Goal: Answer question/provide support: Share knowledge or assist other users

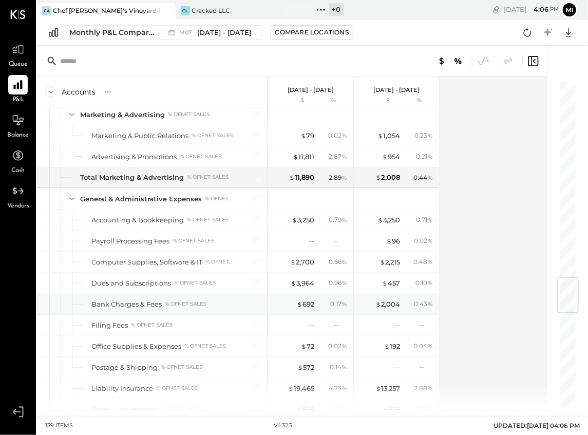
scroll to position [1676, 0]
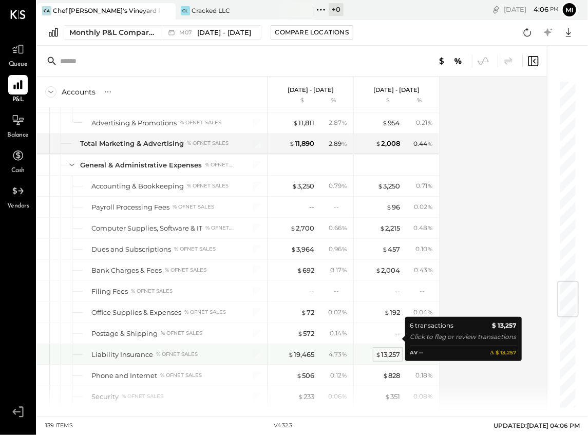
click at [390, 350] on div "$ 13,257" at bounding box center [387, 355] width 25 height 10
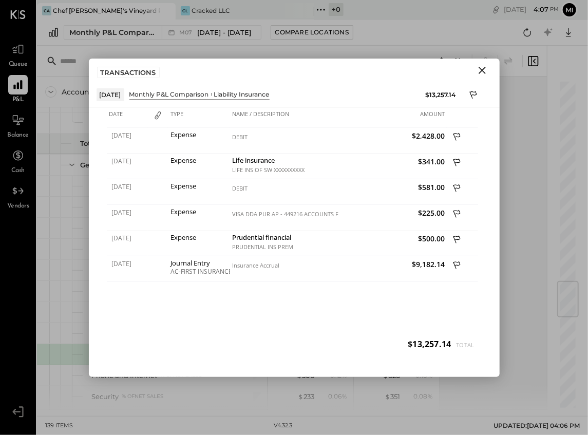
click at [481, 68] on icon "Close" at bounding box center [482, 70] width 12 height 12
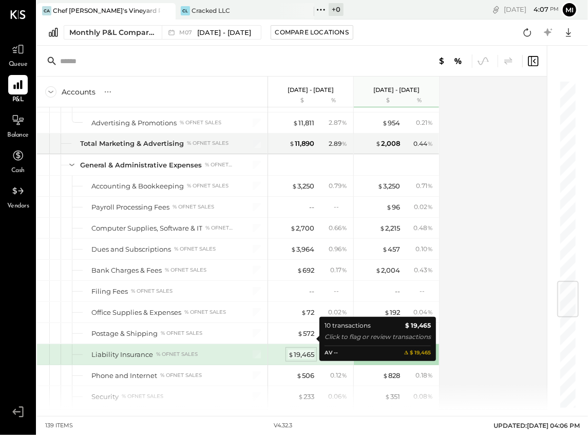
click at [306, 350] on div "$ 19,465" at bounding box center [301, 355] width 26 height 10
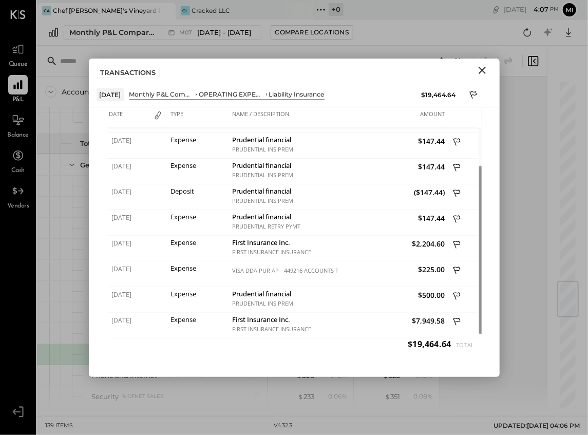
click at [482, 70] on icon "Close" at bounding box center [481, 70] width 7 height 7
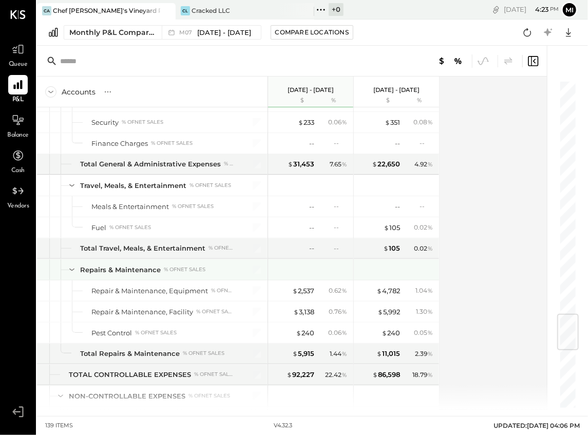
scroll to position [1984, 0]
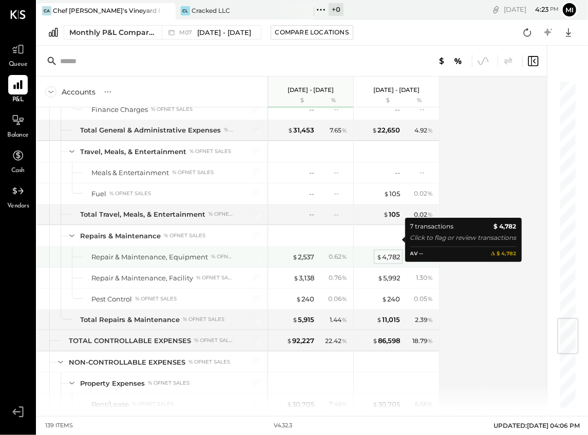
click at [394, 252] on div "$ 4,782" at bounding box center [388, 257] width 24 height 10
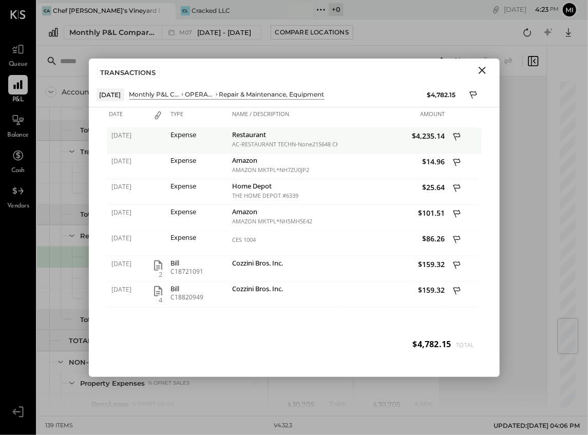
click at [454, 133] on icon at bounding box center [457, 137] width 9 height 13
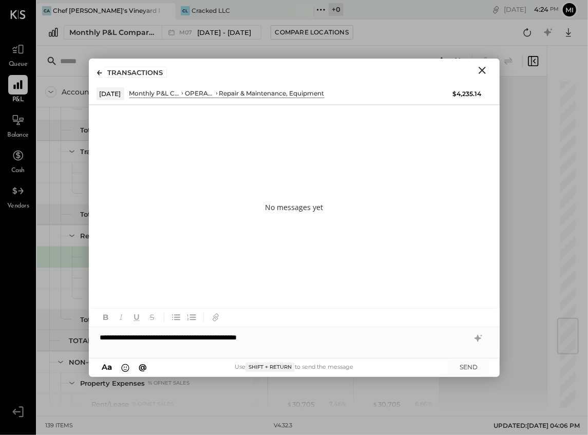
drag, startPoint x: 100, startPoint y: 335, endPoint x: 153, endPoint y: 339, distance: 54.0
click at [100, 335] on div "**********" at bounding box center [294, 337] width 411 height 21
click at [292, 338] on div "**********" at bounding box center [294, 337] width 411 height 21
drag, startPoint x: 292, startPoint y: 336, endPoint x: 336, endPoint y: 335, distance: 44.2
click at [336, 335] on div "**********" at bounding box center [294, 337] width 411 height 21
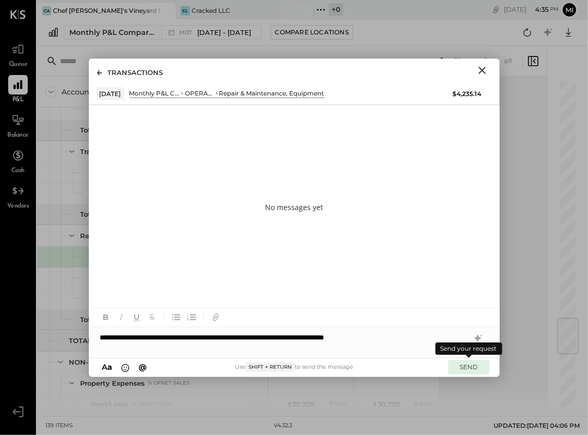
click at [474, 370] on button "SEND" at bounding box center [468, 367] width 41 height 14
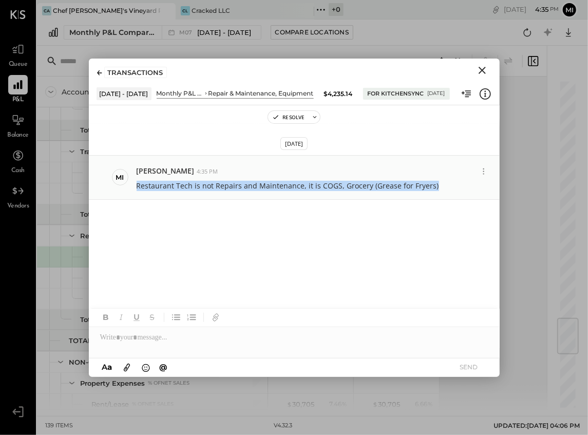
drag, startPoint x: 431, startPoint y: 185, endPoint x: 141, endPoint y: 185, distance: 290.0
click at [138, 186] on div "Restaurant Tech is not Repairs and Maintenance, it is COGS, Grocery (Grease for…" at bounding box center [314, 185] width 355 height 12
copy p "Restaurant Tech is not Repairs and Maintenance, it is COGS, Grocery (Grease for…"
click at [481, 68] on icon "Close" at bounding box center [482, 70] width 12 height 12
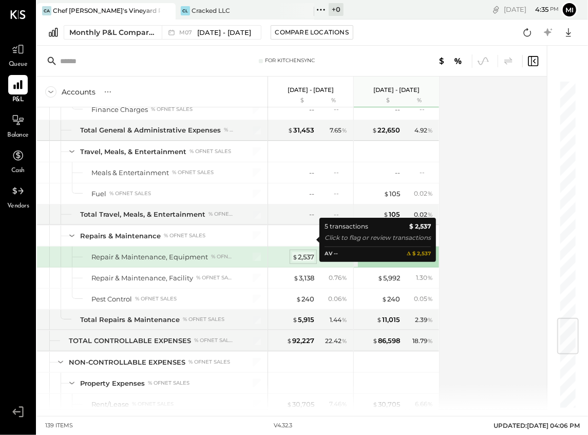
click at [304, 252] on div "$ 2,537" at bounding box center [303, 257] width 22 height 10
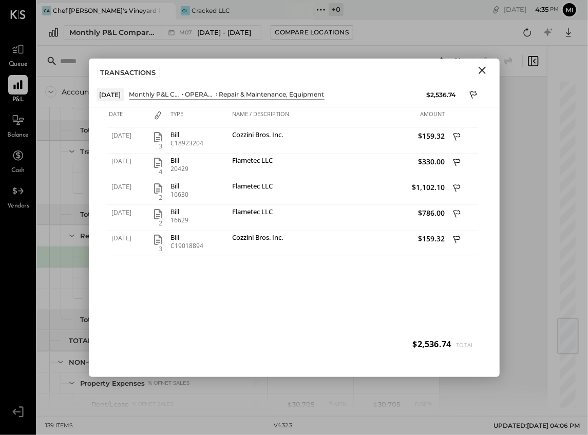
click at [483, 68] on icon "Close" at bounding box center [481, 70] width 7 height 7
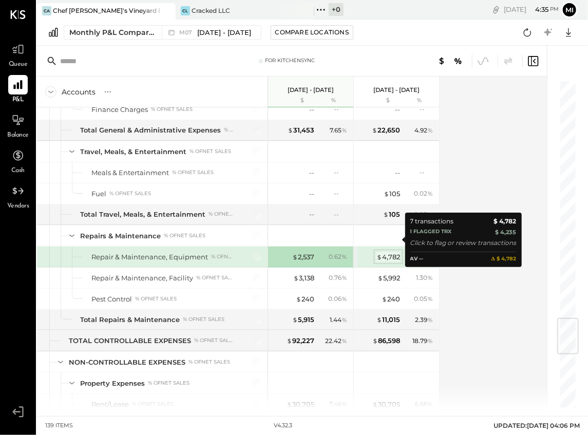
click at [391, 252] on div "$ 4,782" at bounding box center [388, 257] width 24 height 10
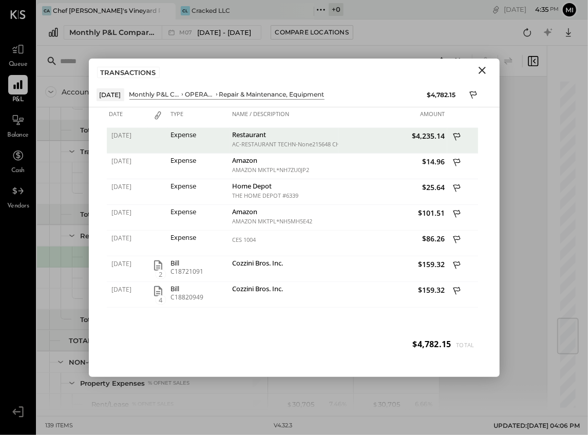
click at [481, 68] on icon "Close" at bounding box center [482, 70] width 12 height 12
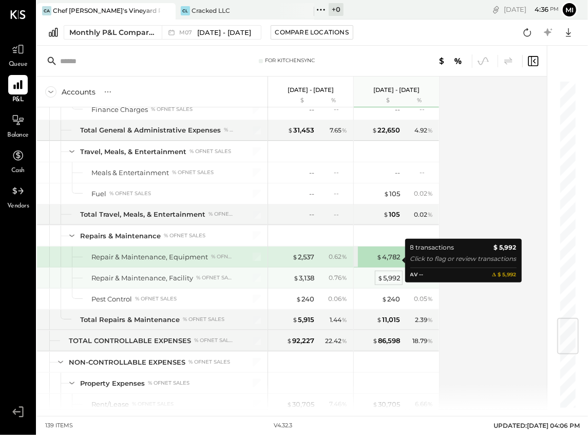
click at [394, 273] on div "$ 5,992" at bounding box center [388, 278] width 23 height 10
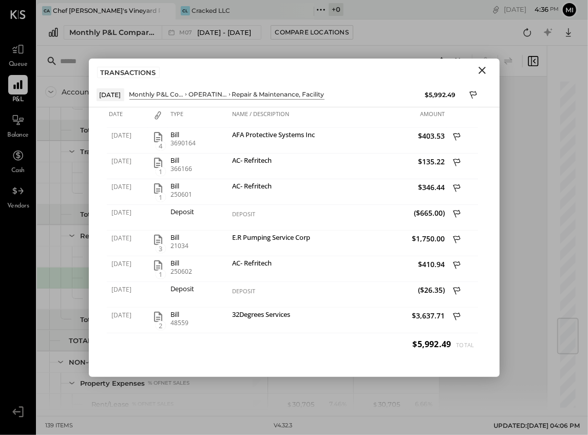
click at [480, 72] on icon "Close" at bounding box center [481, 70] width 7 height 7
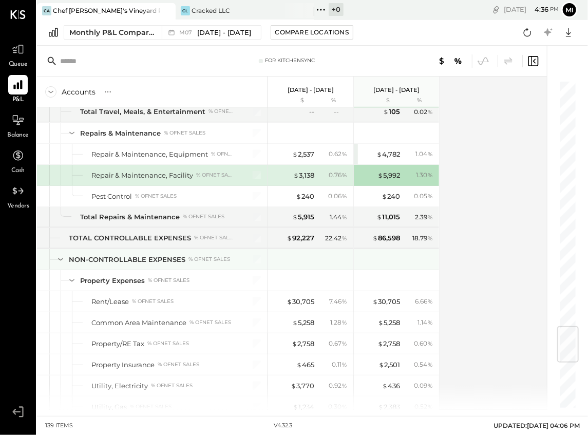
scroll to position [2019, 0]
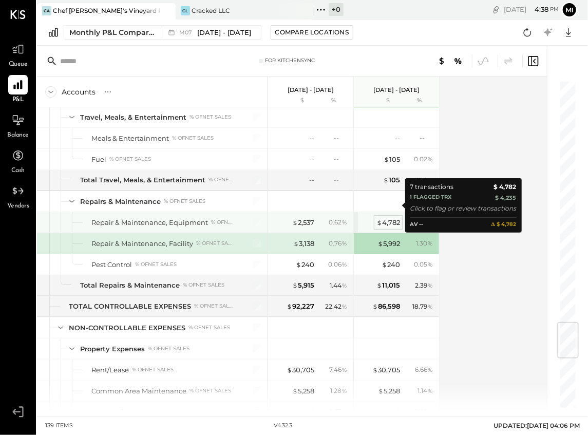
click at [388, 218] on div "$ 4,782" at bounding box center [388, 223] width 24 height 10
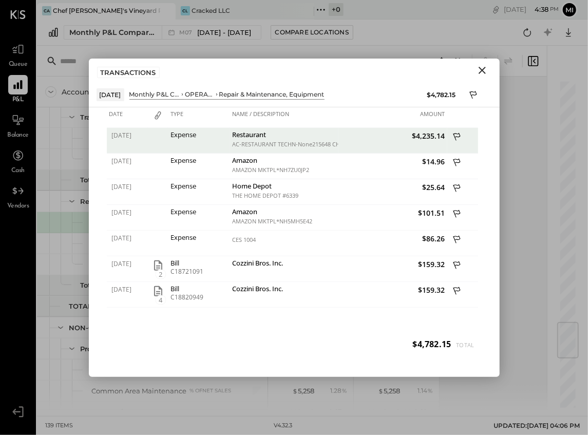
click at [480, 68] on icon "Close" at bounding box center [481, 70] width 7 height 7
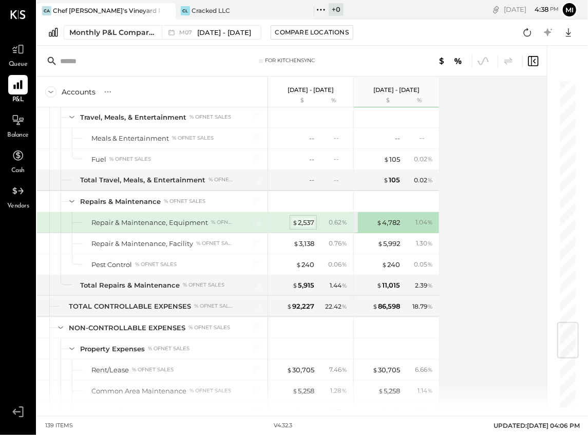
click at [301, 218] on div "$ 2,537" at bounding box center [303, 223] width 22 height 10
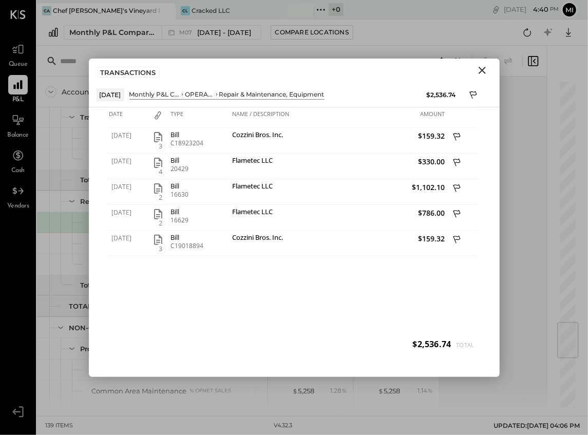
click at [484, 69] on icon "Close" at bounding box center [482, 70] width 12 height 12
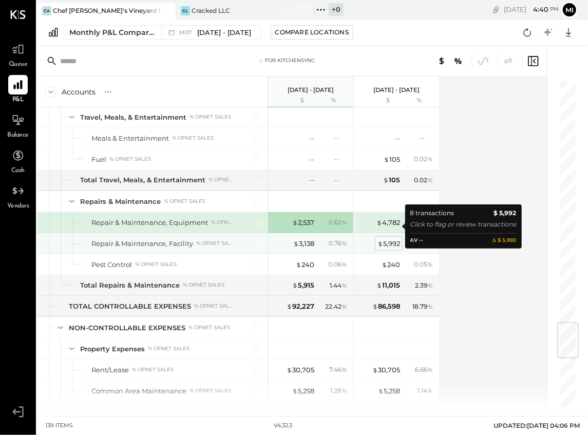
click at [385, 239] on div "$ 5,992" at bounding box center [388, 244] width 23 height 10
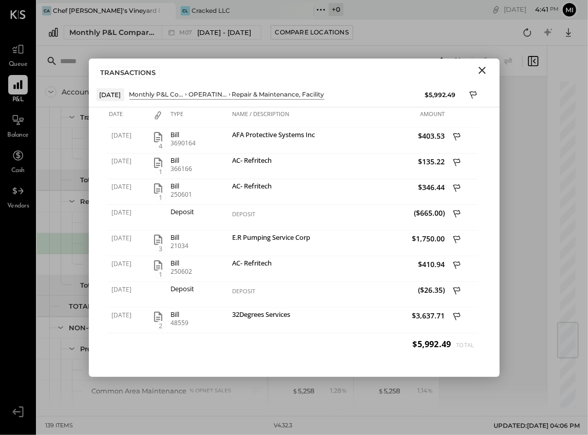
click at [482, 68] on icon "Close" at bounding box center [481, 70] width 7 height 7
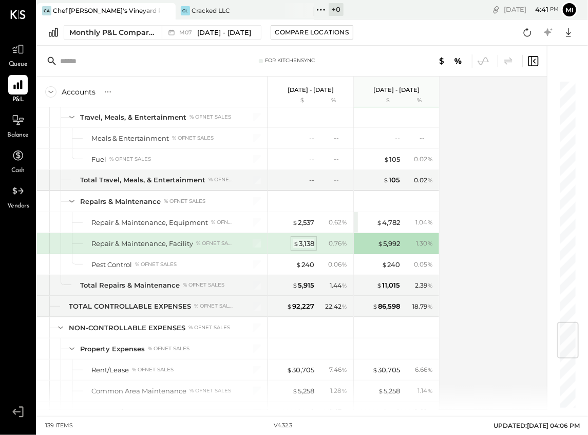
click at [308, 239] on div "$ 3,138" at bounding box center [303, 244] width 21 height 10
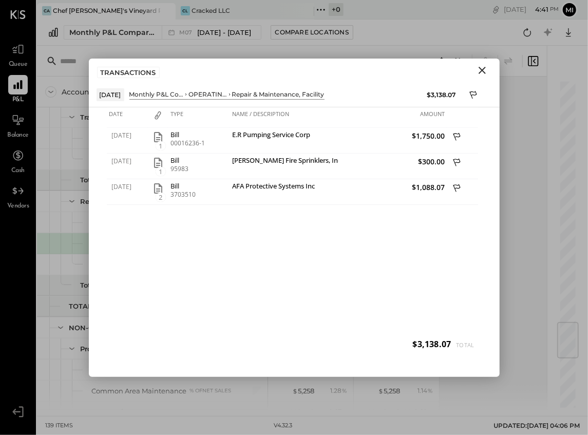
click at [483, 69] on icon "Close" at bounding box center [482, 70] width 12 height 12
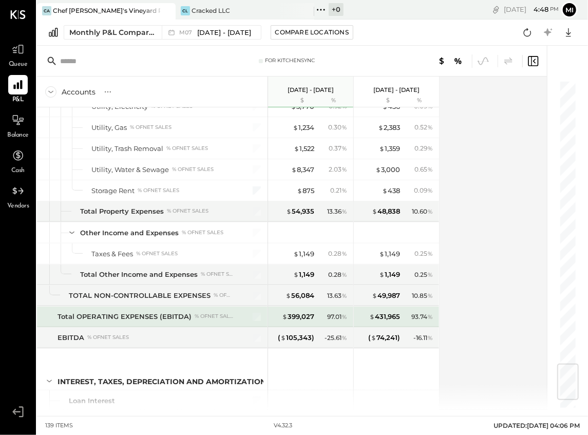
scroll to position [2332, 0]
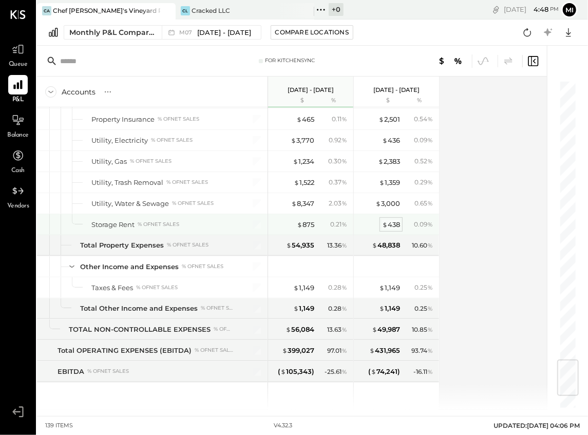
click at [390, 220] on div "$ 438" at bounding box center [391, 225] width 18 height 10
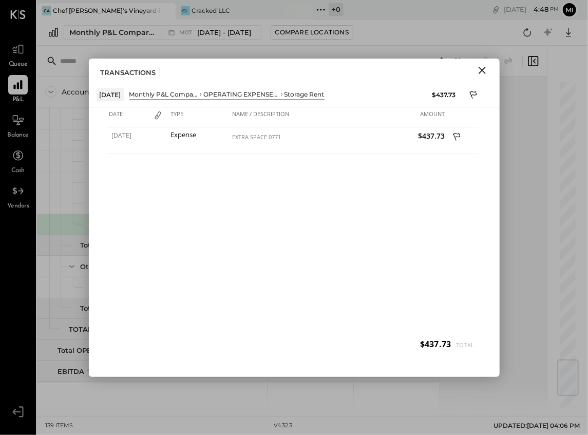
click at [483, 70] on icon "Close" at bounding box center [482, 70] width 12 height 12
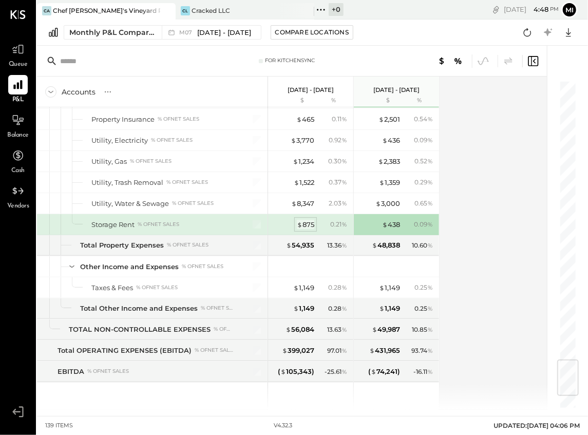
click at [305, 220] on div "$ 875" at bounding box center [305, 225] width 17 height 10
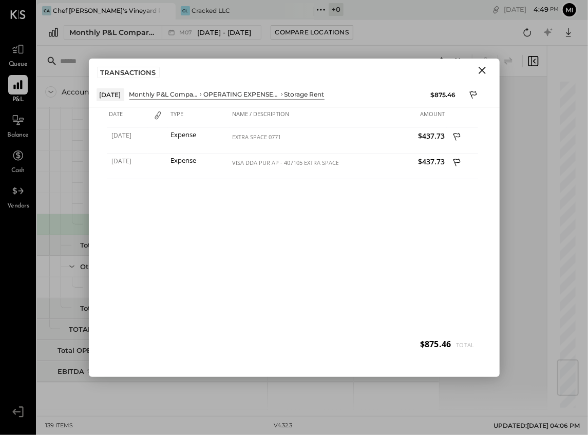
click at [480, 69] on icon "Close" at bounding box center [481, 70] width 7 height 7
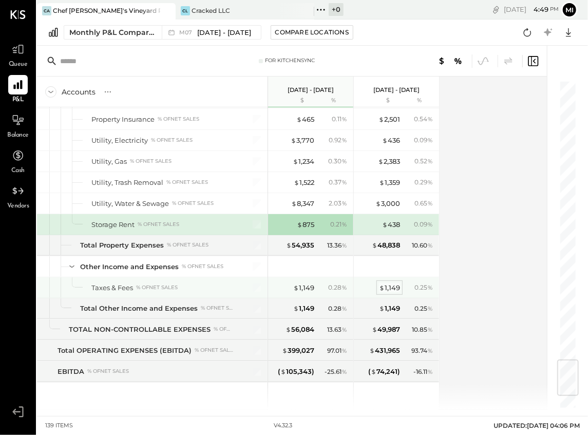
click at [389, 283] on div "$ 1,149" at bounding box center [389, 288] width 21 height 10
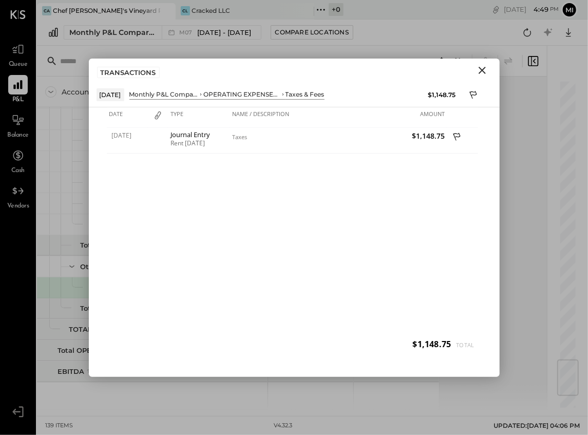
click at [479, 68] on icon "Close" at bounding box center [482, 70] width 12 height 12
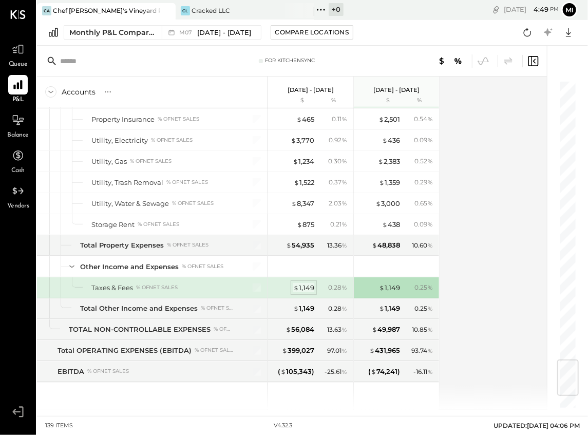
click at [303, 283] on div "$ 1,149" at bounding box center [303, 288] width 21 height 10
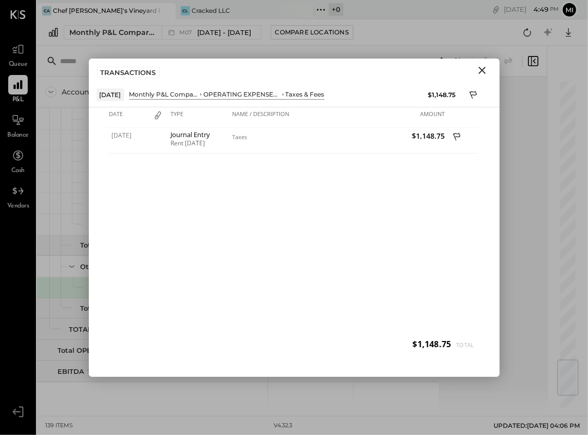
click at [480, 67] on icon "Close" at bounding box center [481, 70] width 7 height 7
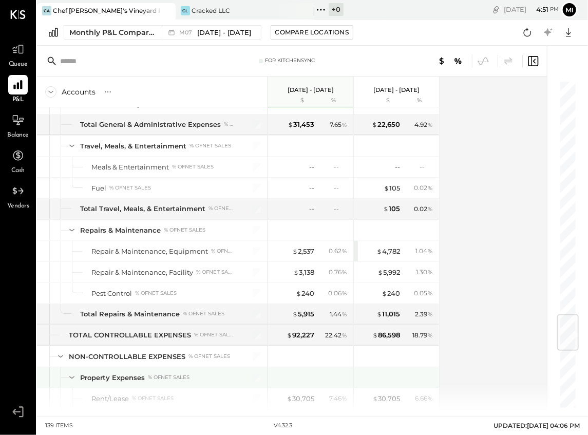
scroll to position [1922, 0]
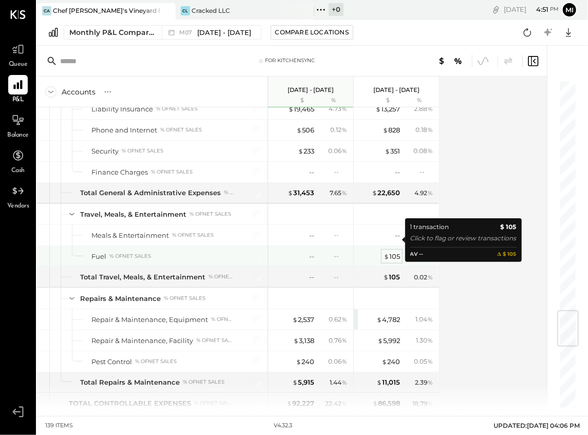
click at [389, 251] on div "$ 105" at bounding box center [391, 256] width 16 height 10
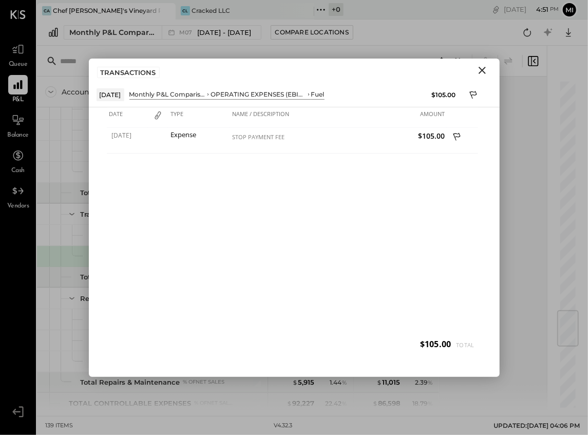
click at [480, 69] on icon "Close" at bounding box center [481, 70] width 7 height 7
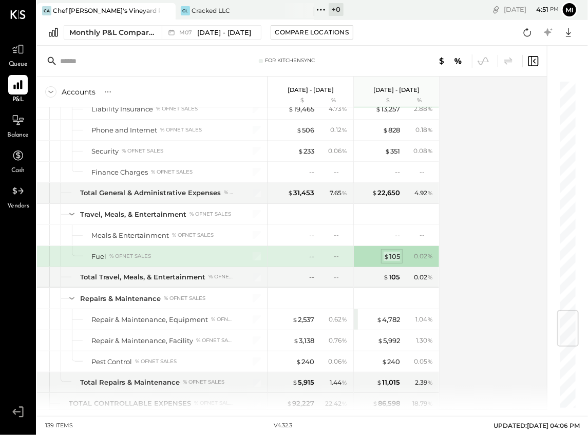
click at [389, 252] on span "$" at bounding box center [386, 256] width 6 height 8
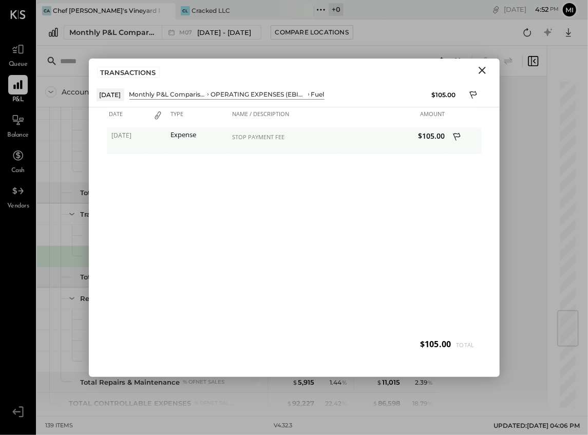
click at [458, 133] on icon at bounding box center [457, 137] width 9 height 13
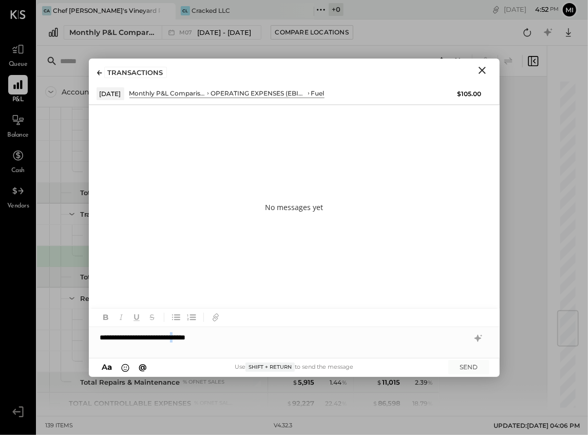
click at [192, 335] on div "**********" at bounding box center [294, 337] width 411 height 21
drag, startPoint x: 207, startPoint y: 338, endPoint x: 222, endPoint y: 337, distance: 14.9
click at [208, 337] on div "**********" at bounding box center [294, 337] width 411 height 21
click at [419, 337] on div "**********" at bounding box center [294, 337] width 411 height 21
click at [334, 336] on div "**********" at bounding box center [294, 337] width 411 height 21
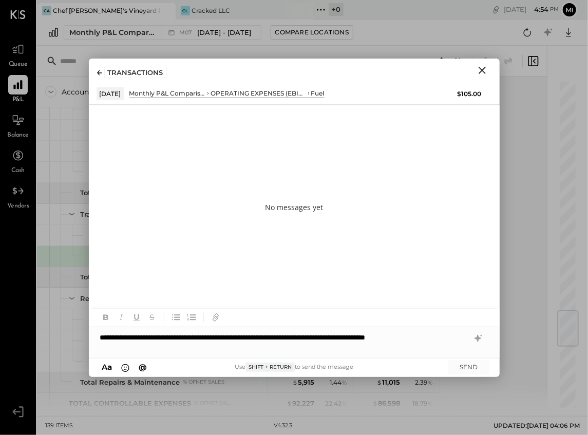
click at [416, 337] on div "**********" at bounding box center [294, 337] width 411 height 21
click at [468, 370] on button "SEND" at bounding box center [468, 367] width 41 height 14
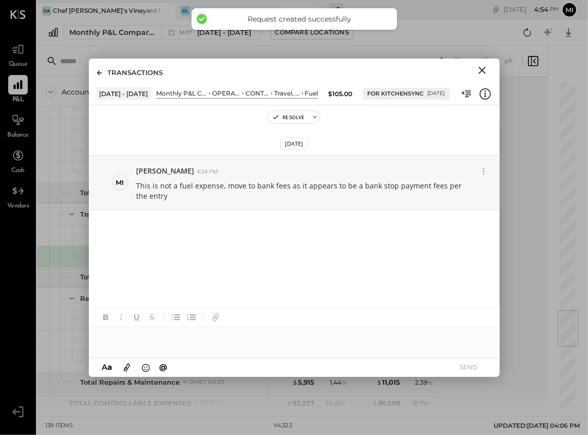
click at [482, 71] on icon "Close" at bounding box center [482, 70] width 12 height 12
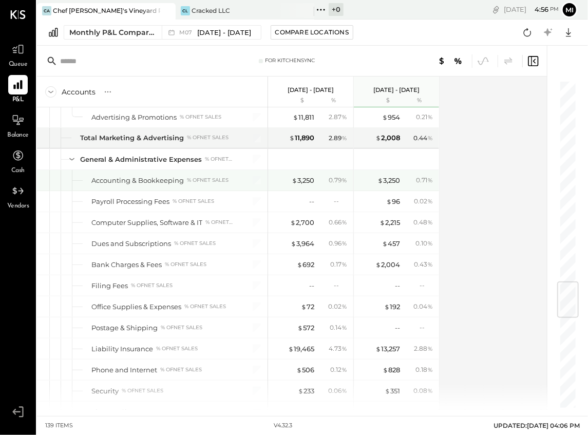
scroll to position [1579, 0]
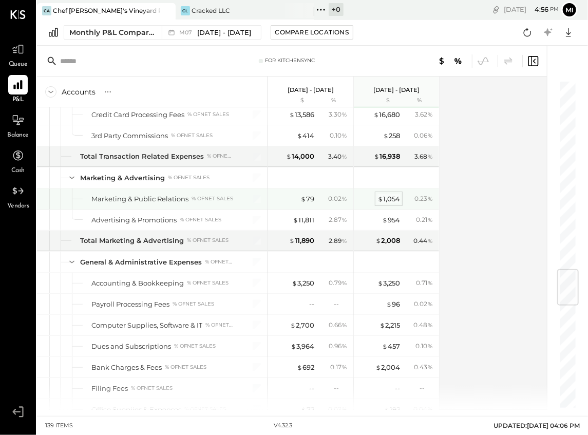
click at [393, 194] on div "$ 1,054" at bounding box center [388, 199] width 23 height 10
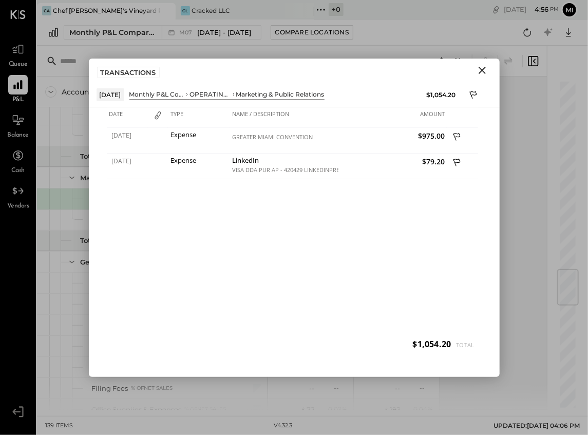
click at [480, 72] on icon "Close" at bounding box center [481, 70] width 7 height 7
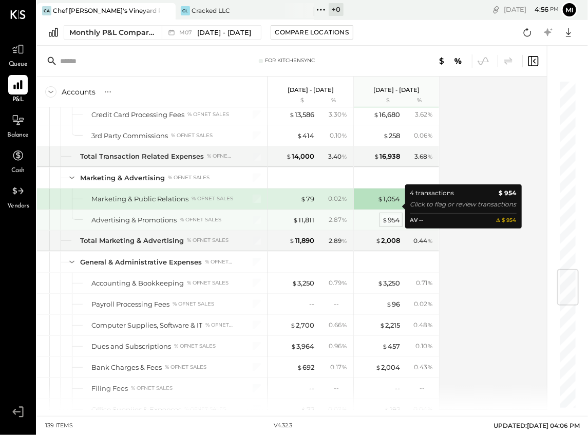
click at [392, 215] on div "$ 954" at bounding box center [391, 220] width 18 height 10
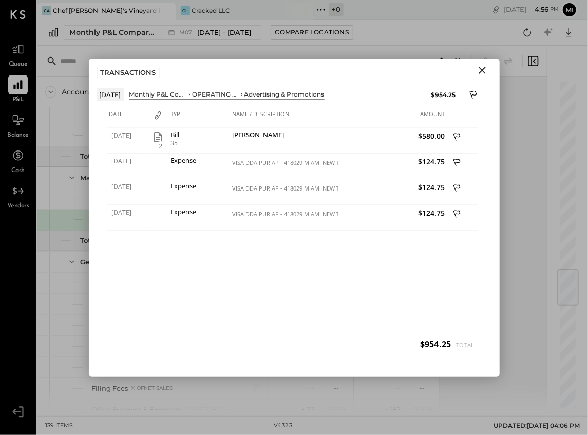
click at [483, 70] on icon "Close" at bounding box center [482, 70] width 12 height 12
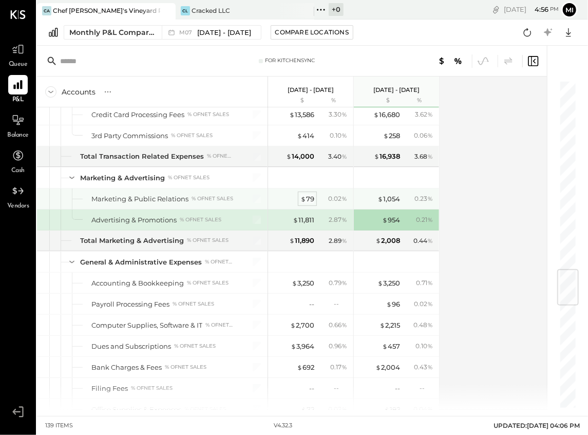
click at [306, 194] on div "$ 79" at bounding box center [307, 199] width 14 height 10
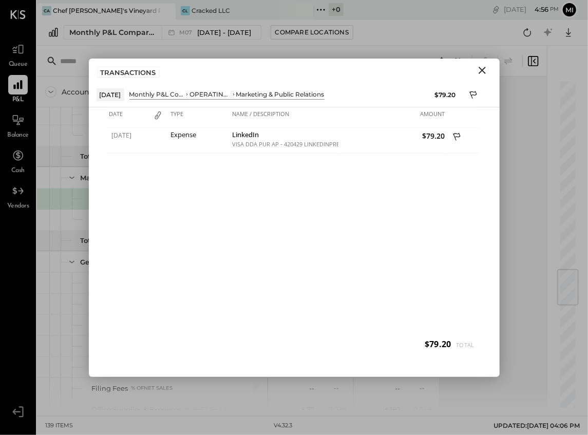
click at [485, 65] on icon "Close" at bounding box center [482, 70] width 12 height 12
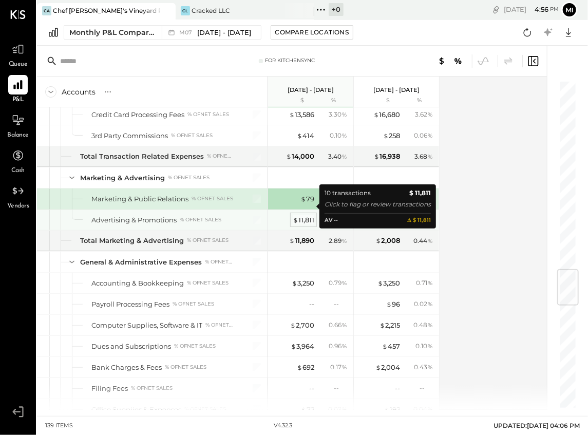
click at [308, 215] on div "$ 11,811" at bounding box center [304, 220] width 22 height 10
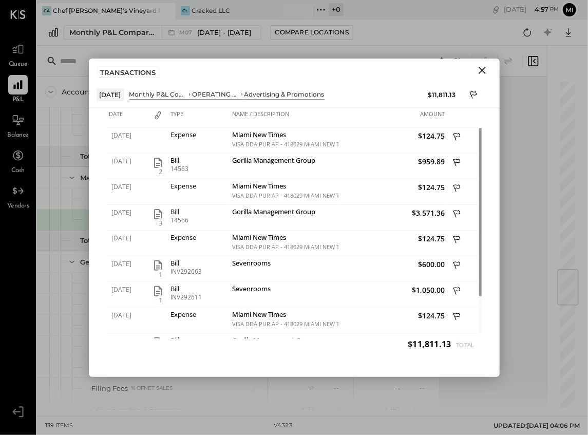
drag, startPoint x: 482, startPoint y: 68, endPoint x: 468, endPoint y: 75, distance: 16.8
click at [482, 68] on icon "Close" at bounding box center [482, 70] width 12 height 12
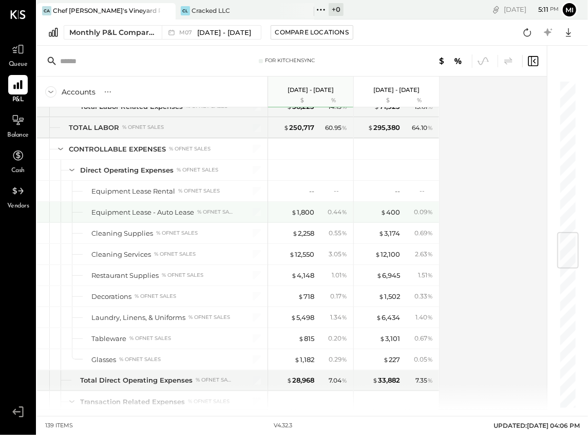
scroll to position [1237, 0]
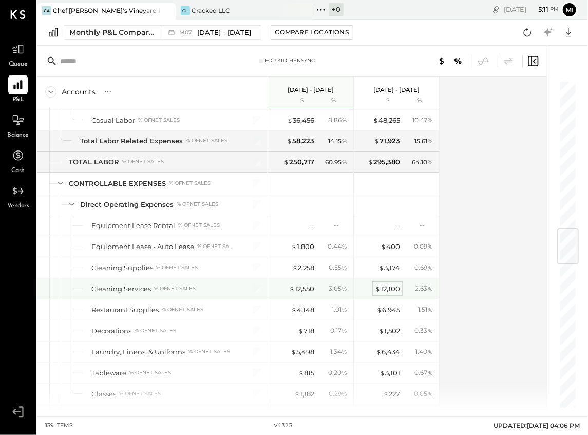
click at [388, 284] on div "$ 12,100" at bounding box center [387, 289] width 25 height 10
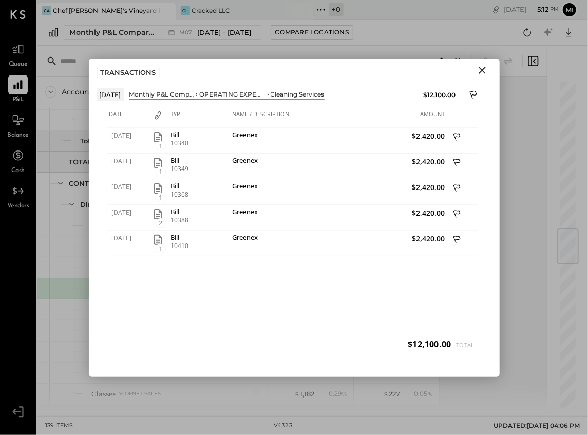
click at [480, 69] on icon "Close" at bounding box center [482, 70] width 12 height 12
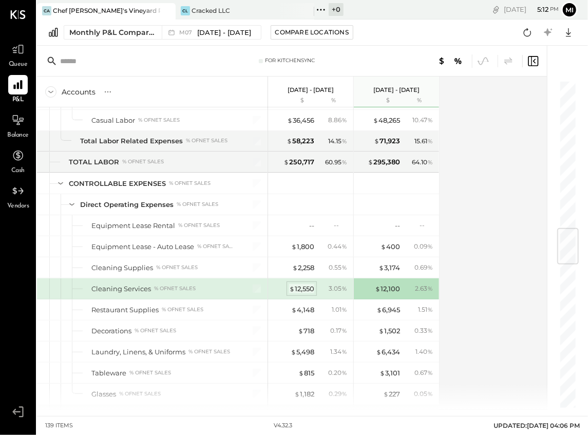
click at [300, 284] on div "$ 12,550" at bounding box center [301, 289] width 25 height 10
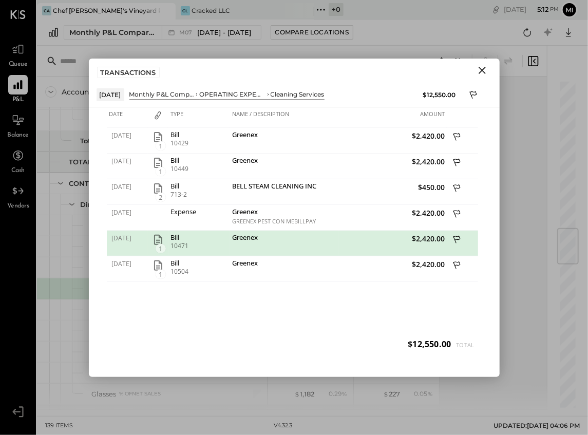
click at [483, 69] on icon "Close" at bounding box center [482, 70] width 12 height 12
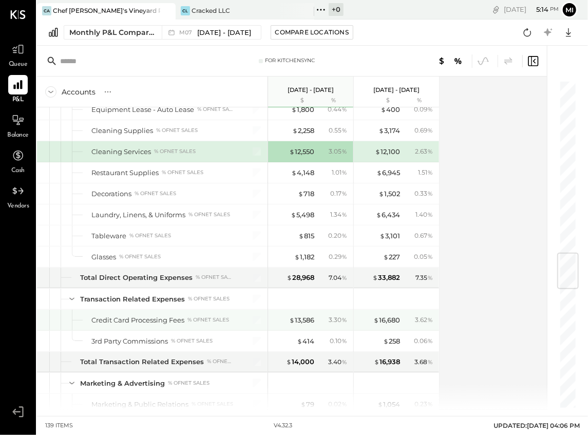
scroll to position [1442, 0]
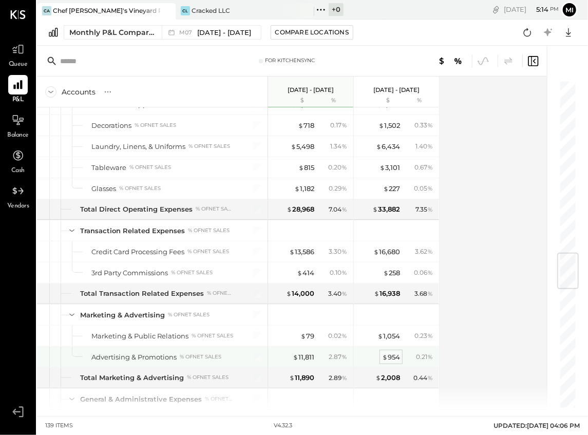
click at [397, 352] on div "$ 954" at bounding box center [391, 357] width 18 height 10
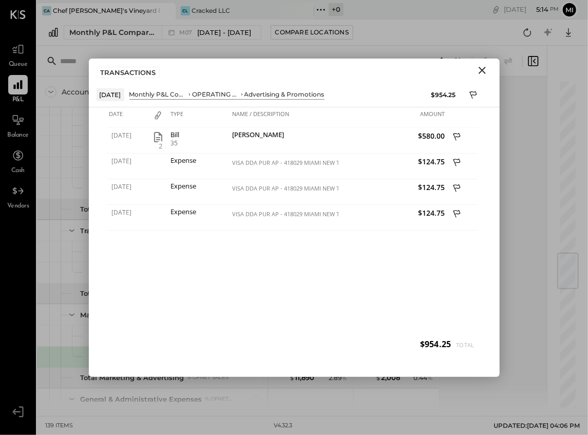
click at [486, 68] on icon "Close" at bounding box center [482, 70] width 12 height 12
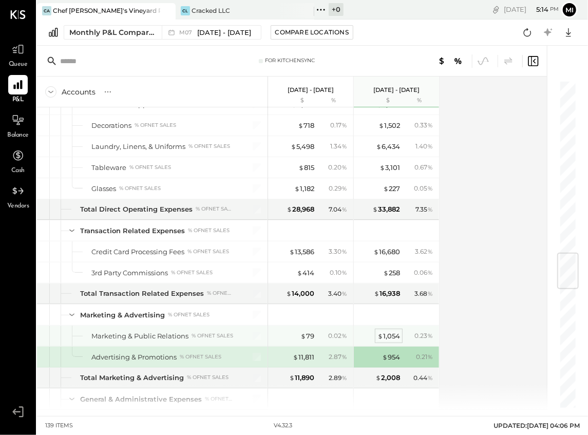
click at [393, 331] on div "$ 1,054" at bounding box center [388, 336] width 23 height 10
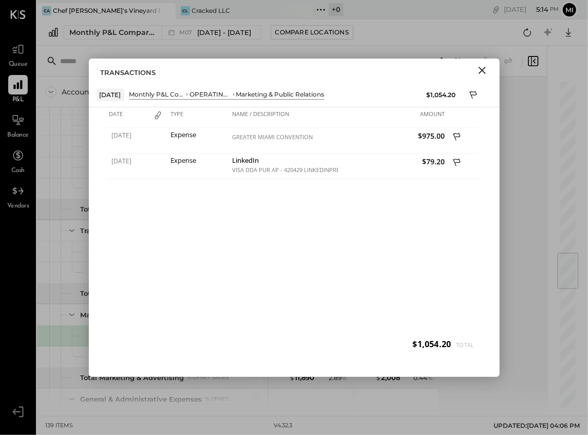
click at [480, 67] on icon "Close" at bounding box center [482, 70] width 12 height 12
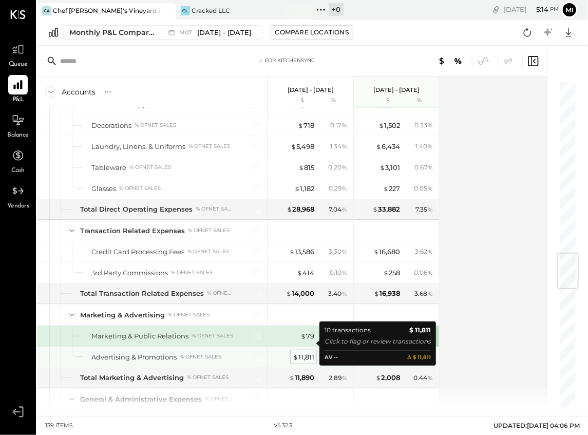
click at [301, 352] on div "$ 11,811" at bounding box center [304, 357] width 22 height 10
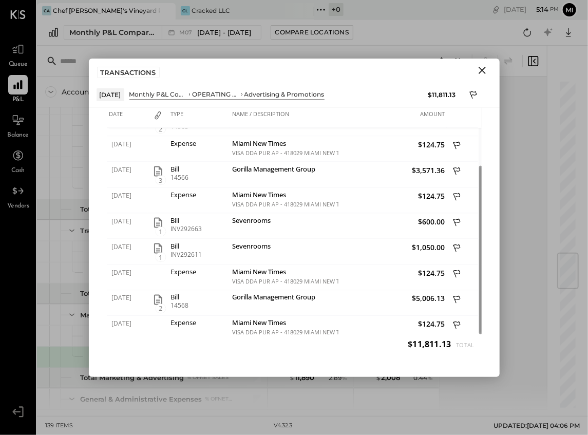
click at [481, 68] on icon "Close" at bounding box center [482, 70] width 12 height 12
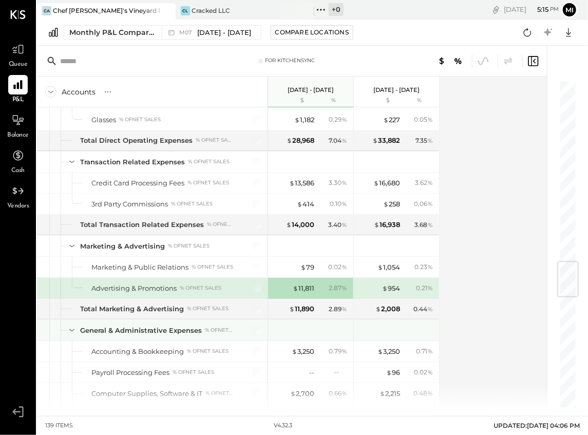
scroll to position [1442, 0]
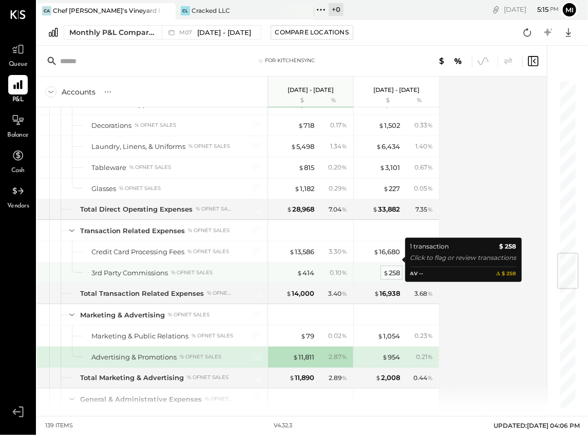
click at [397, 268] on div "$ 258" at bounding box center [391, 273] width 17 height 10
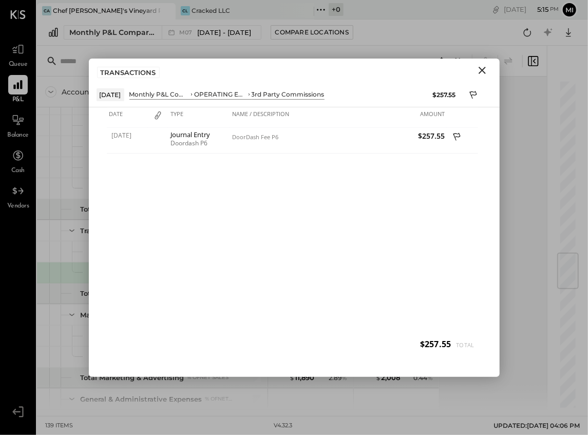
click at [482, 70] on icon "Close" at bounding box center [481, 70] width 7 height 7
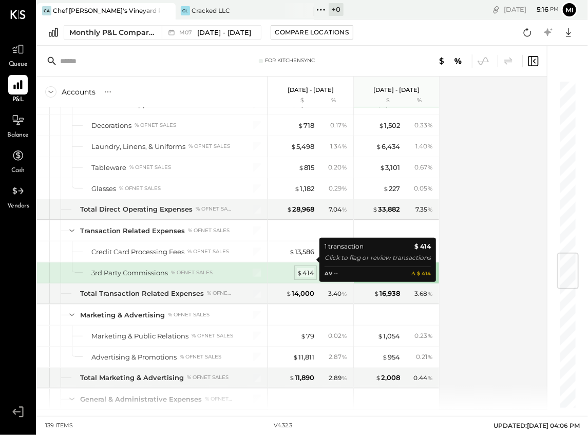
click at [306, 268] on div "$ 414" at bounding box center [305, 273] width 17 height 10
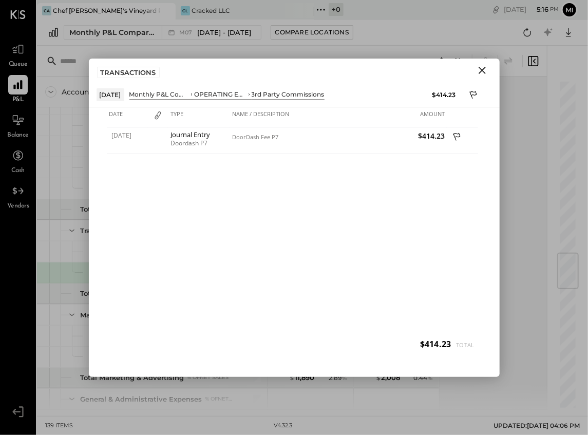
click at [479, 72] on icon "Close" at bounding box center [481, 70] width 7 height 7
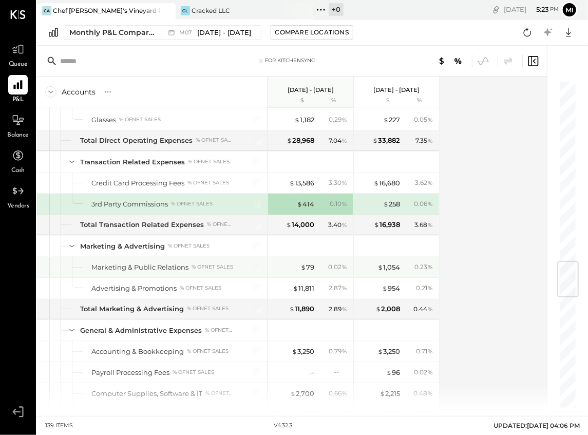
scroll to position [1545, 0]
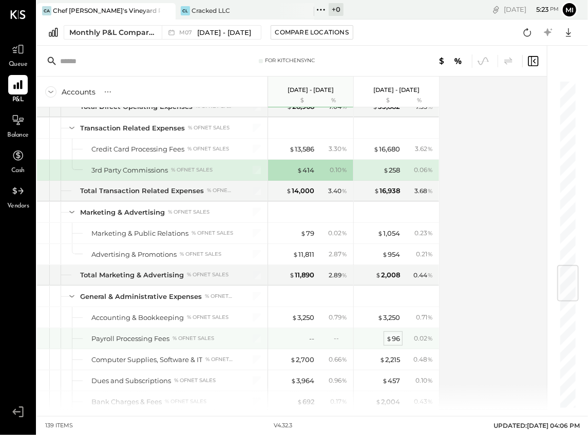
click at [396, 334] on div "$ 96" at bounding box center [393, 339] width 14 height 10
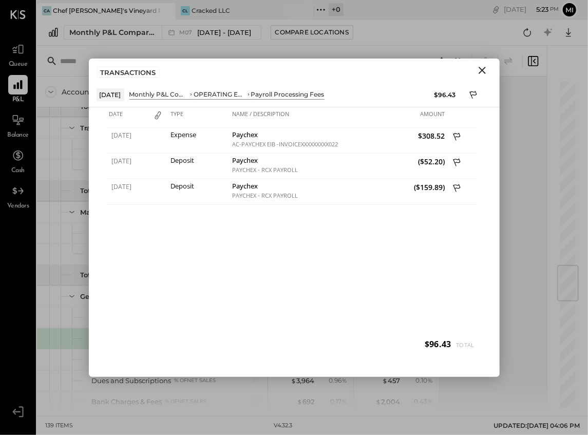
click at [479, 70] on icon "Close" at bounding box center [482, 70] width 12 height 12
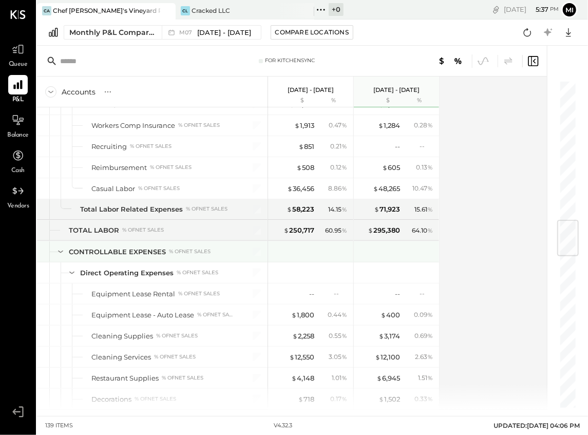
scroll to position [1203, 0]
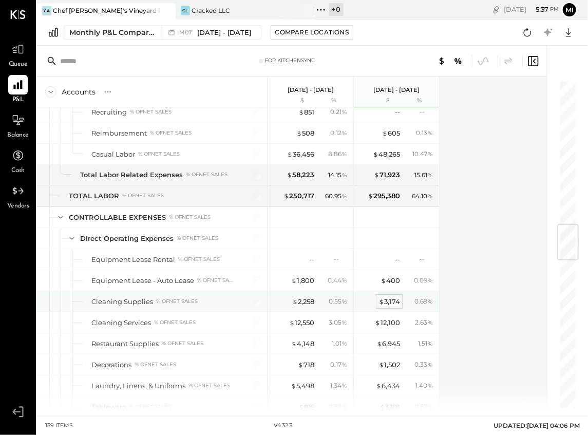
click at [388, 297] on div "$ 3,174" at bounding box center [389, 302] width 22 height 10
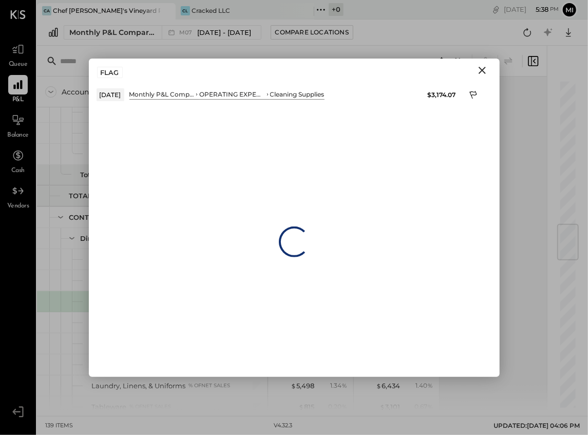
click at [481, 72] on icon "Close" at bounding box center [482, 70] width 12 height 12
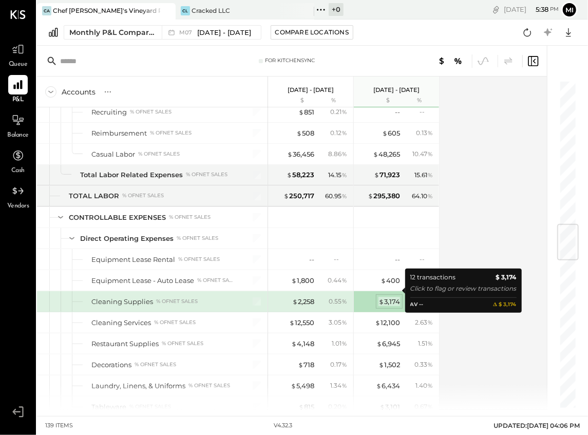
click at [385, 297] on div "$ 3,174" at bounding box center [389, 302] width 22 height 10
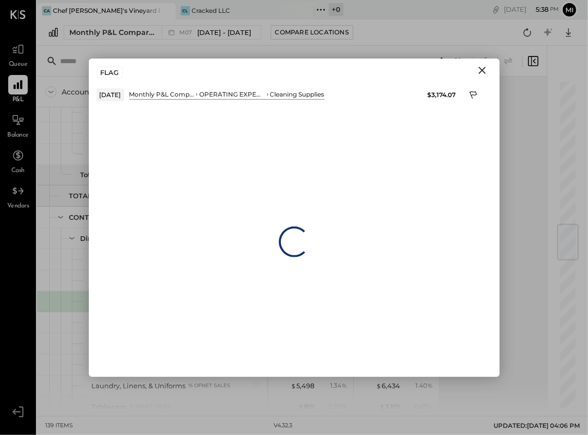
click at [480, 70] on icon "Close" at bounding box center [482, 70] width 12 height 12
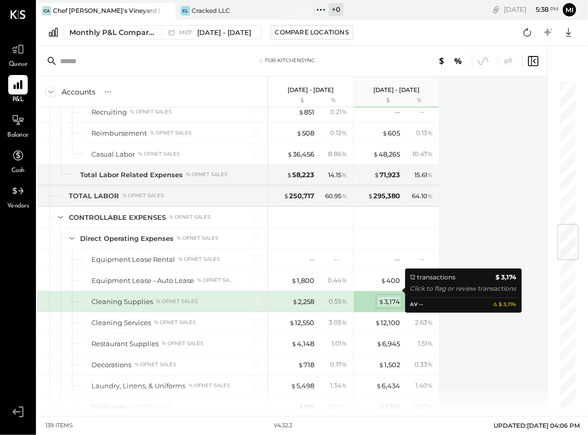
click at [386, 297] on div "$ 3,174" at bounding box center [389, 302] width 22 height 10
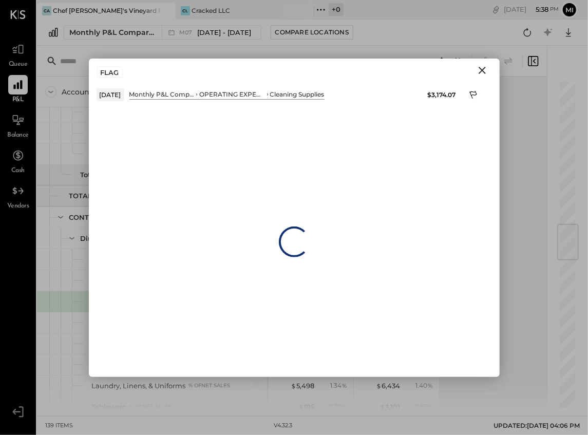
click at [482, 65] on icon "Close" at bounding box center [482, 70] width 12 height 12
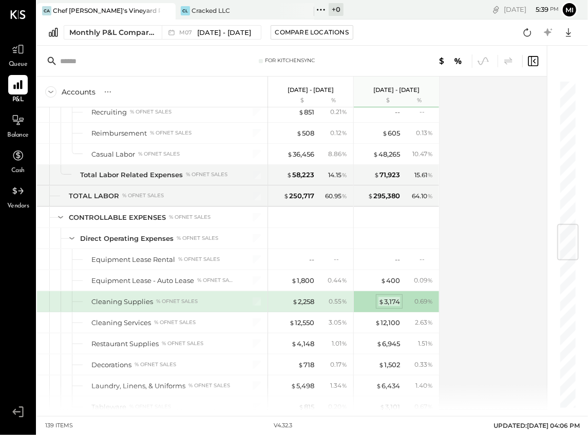
click at [396, 297] on div "$ 3,174" at bounding box center [389, 302] width 22 height 10
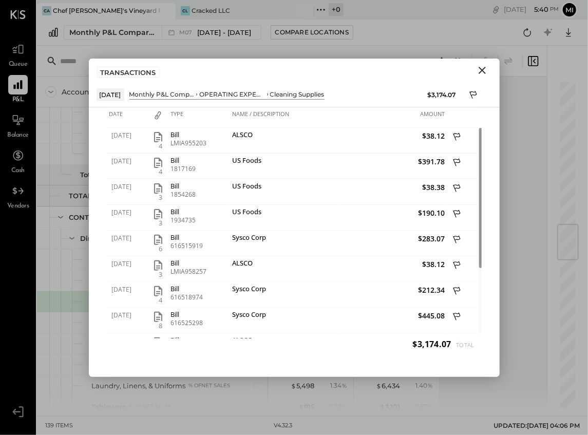
click at [480, 70] on icon "Close" at bounding box center [482, 70] width 12 height 12
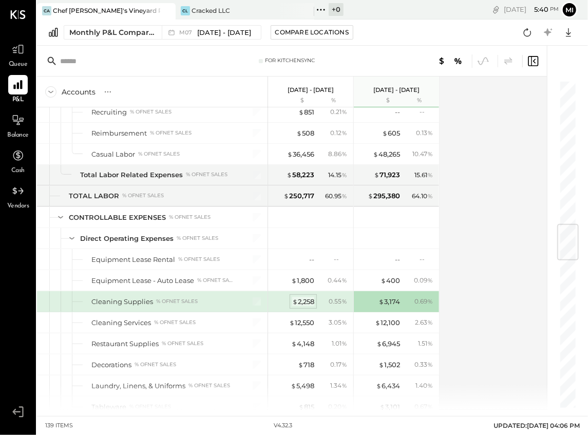
click at [306, 297] on div "$ 2,258" at bounding box center [303, 302] width 22 height 10
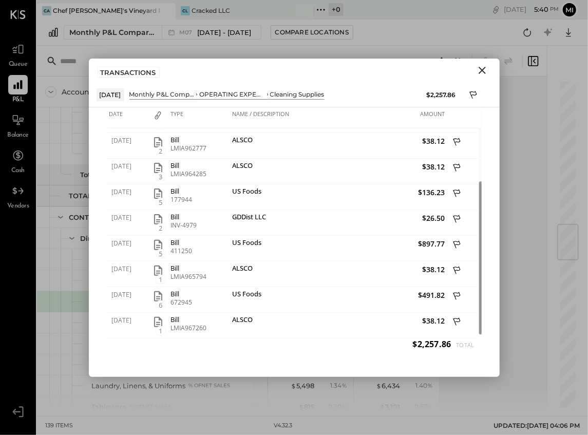
click at [483, 67] on icon "Close" at bounding box center [482, 70] width 12 height 12
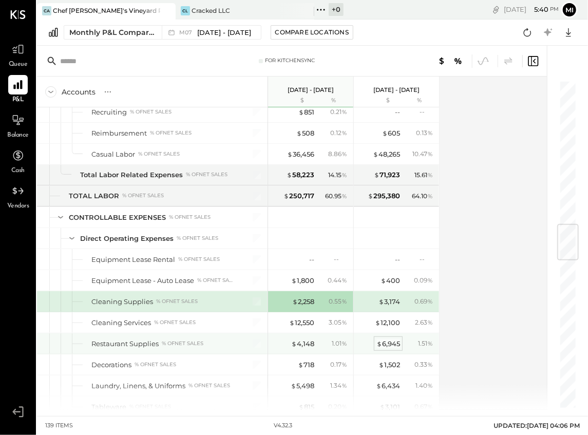
click at [387, 339] on div "$ 6,945" at bounding box center [388, 344] width 24 height 10
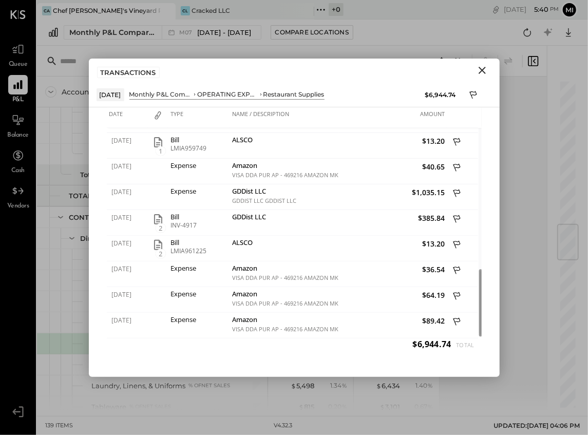
click at [481, 70] on icon "Close" at bounding box center [481, 70] width 7 height 7
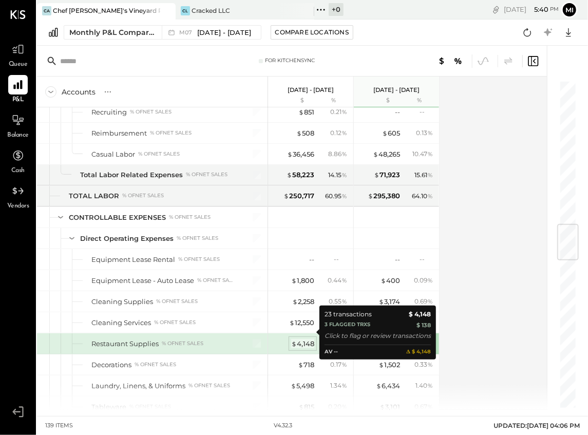
click at [306, 339] on div "$ 4,148" at bounding box center [302, 344] width 23 height 10
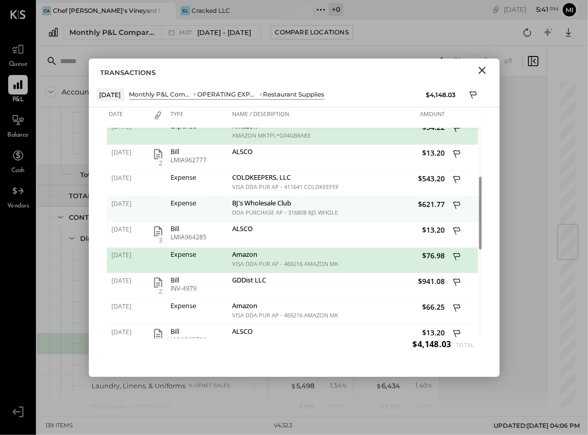
click at [463, 204] on button at bounding box center [457, 206] width 15 height 14
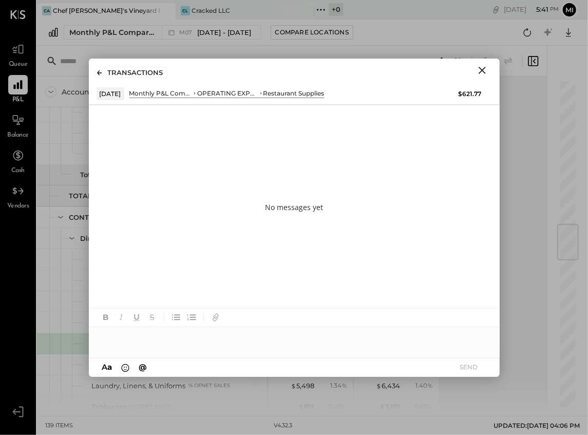
click at [480, 71] on icon "Close" at bounding box center [481, 70] width 7 height 7
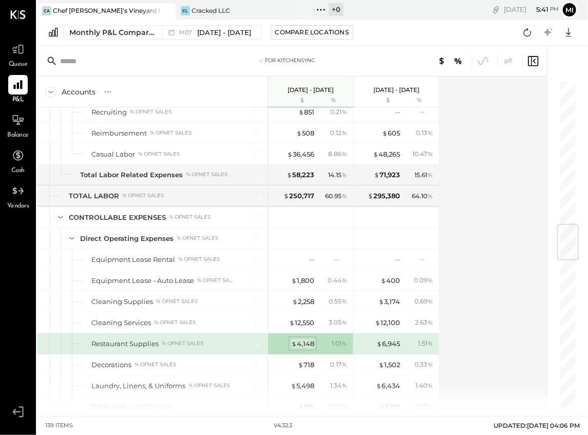
click at [299, 339] on div "$ 4,148" at bounding box center [302, 344] width 23 height 10
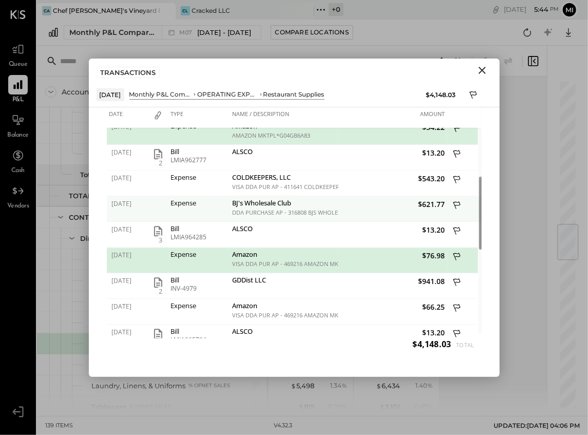
click at [456, 202] on icon at bounding box center [457, 206] width 9 height 13
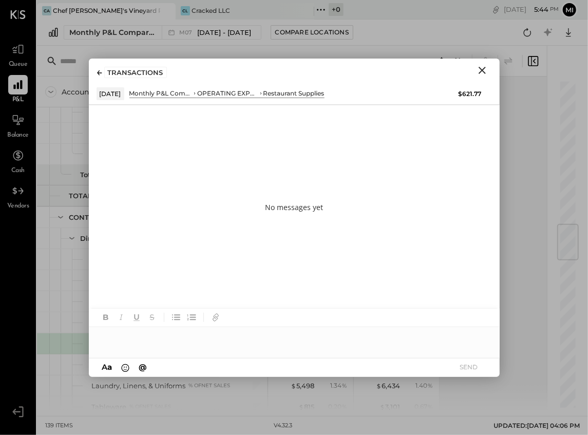
click at [130, 341] on div at bounding box center [294, 337] width 411 height 21
click at [146, 338] on div "**********" at bounding box center [294, 337] width 411 height 21
drag, startPoint x: 200, startPoint y: 335, endPoint x: 195, endPoint y: 337, distance: 5.7
click at [199, 335] on div "**********" at bounding box center [294, 337] width 411 height 21
click at [187, 337] on div "**********" at bounding box center [294, 337] width 411 height 21
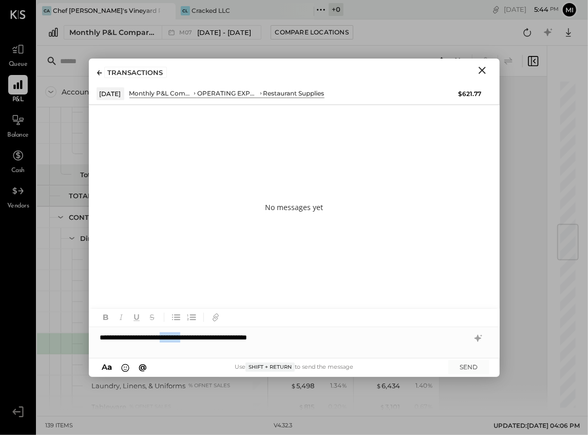
click at [187, 337] on div "**********" at bounding box center [294, 337] width 411 height 21
drag, startPoint x: 191, startPoint y: 337, endPoint x: 184, endPoint y: 337, distance: 7.2
click at [184, 337] on div "**********" at bounding box center [294, 337] width 411 height 21
click at [214, 334] on div "**********" at bounding box center [294, 337] width 411 height 21
click at [144, 336] on div "**********" at bounding box center [294, 337] width 411 height 21
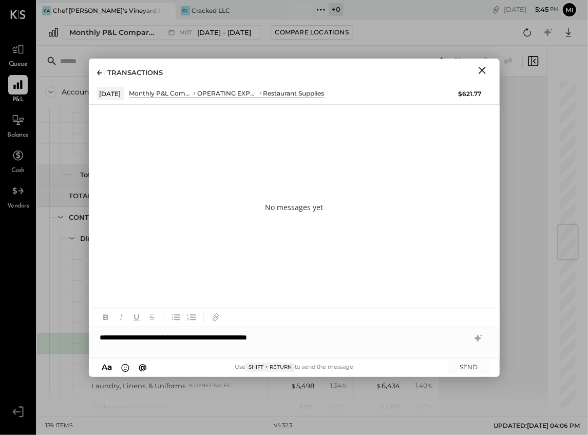
drag, startPoint x: 182, startPoint y: 337, endPoint x: 198, endPoint y: 333, distance: 16.9
click at [182, 337] on div "**********" at bounding box center [294, 337] width 411 height 21
drag, startPoint x: 208, startPoint y: 339, endPoint x: 234, endPoint y: 337, distance: 25.7
click at [208, 339] on div "**********" at bounding box center [294, 337] width 411 height 21
click at [303, 335] on div "**********" at bounding box center [294, 337] width 411 height 21
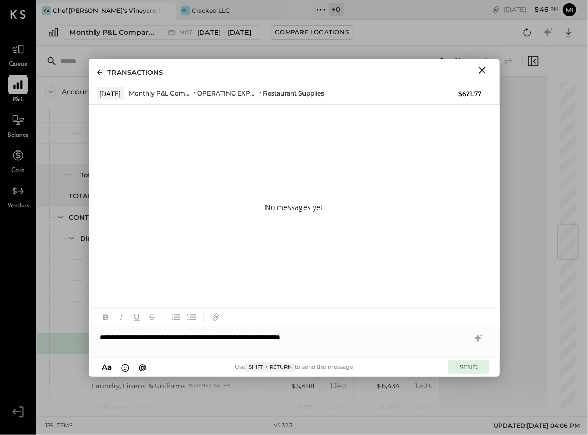
click at [466, 366] on button "SEND" at bounding box center [468, 367] width 41 height 14
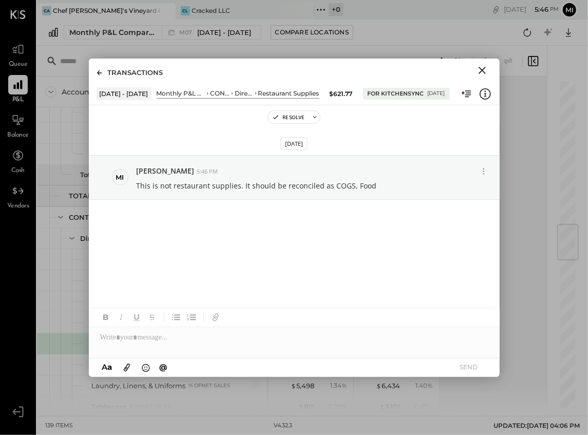
drag, startPoint x: 478, startPoint y: 70, endPoint x: 496, endPoint y: 83, distance: 21.4
click at [478, 70] on icon "Close" at bounding box center [482, 70] width 12 height 12
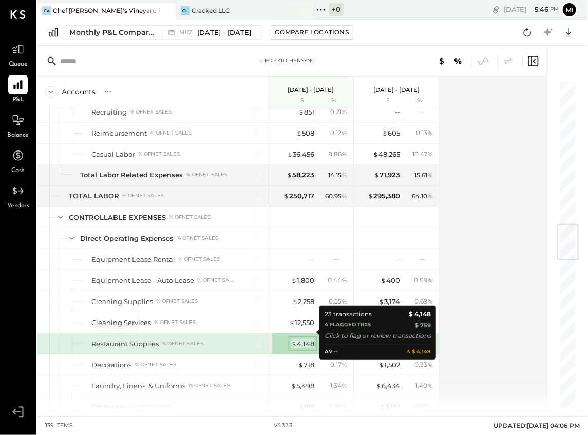
click at [302, 339] on div "$ 4,148" at bounding box center [302, 344] width 23 height 10
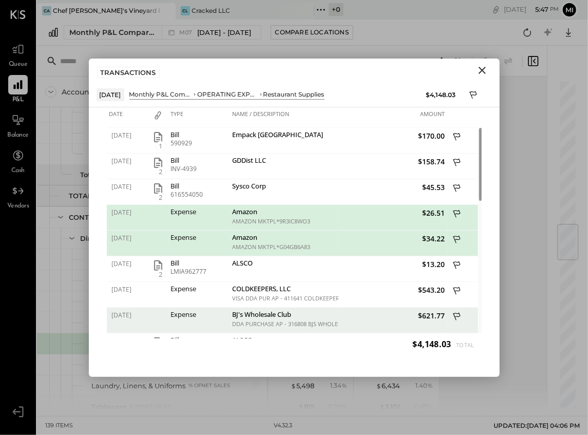
click at [479, 70] on icon "Close" at bounding box center [482, 70] width 12 height 12
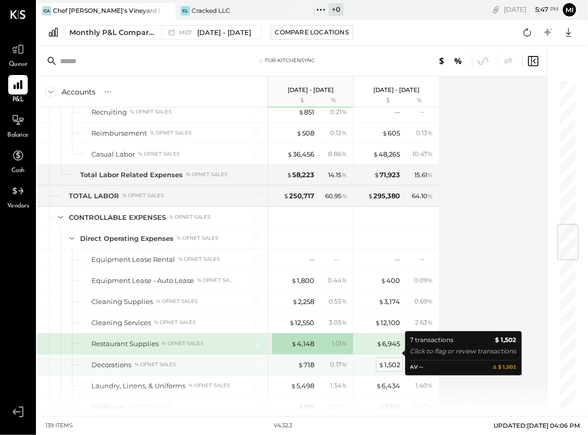
click at [387, 360] on div "$ 1,502" at bounding box center [389, 365] width 22 height 10
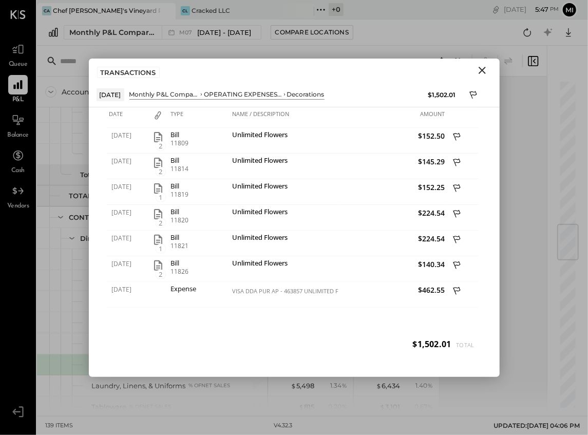
click at [481, 71] on icon "Close" at bounding box center [481, 70] width 7 height 7
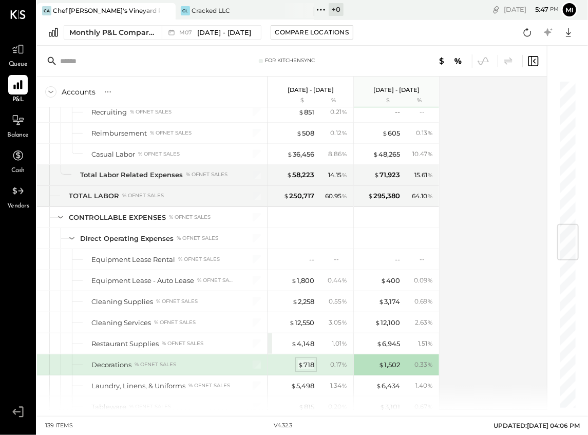
click at [308, 360] on div "$ 718" at bounding box center [306, 365] width 16 height 10
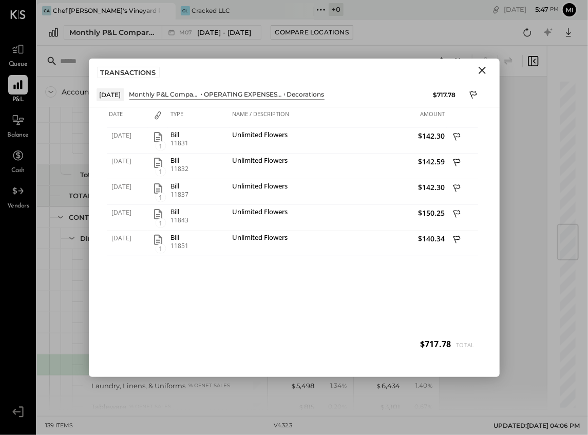
click at [482, 67] on icon "Close" at bounding box center [482, 70] width 12 height 12
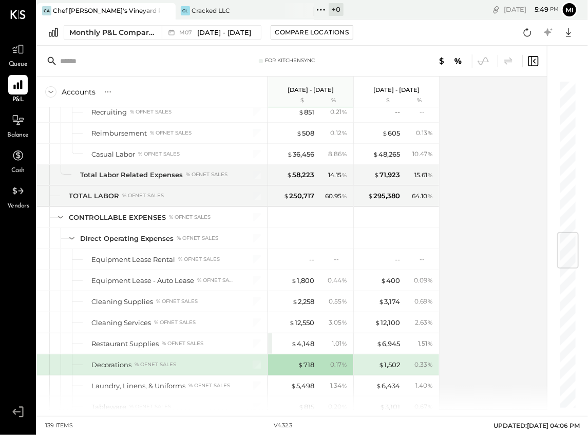
scroll to position [1306, 0]
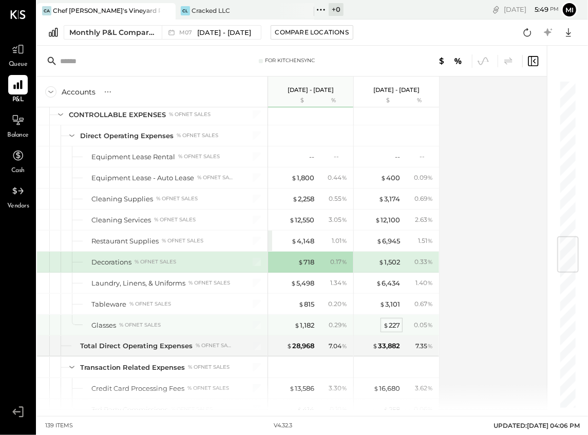
click at [391, 320] on div "$ 227" at bounding box center [391, 325] width 17 height 10
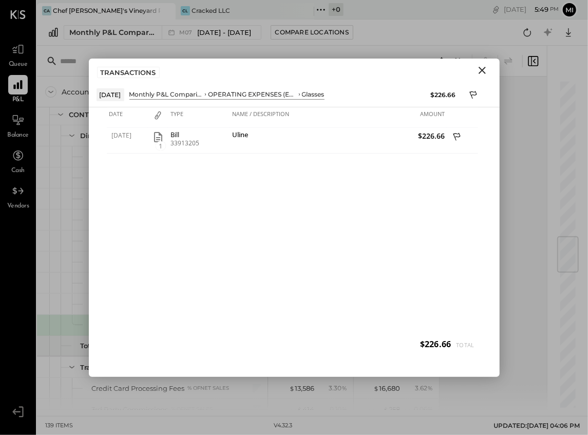
click at [480, 71] on icon "Close" at bounding box center [481, 70] width 7 height 7
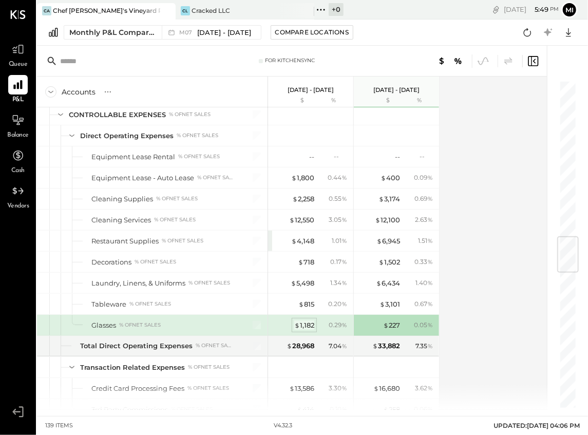
click at [299, 321] on span "$" at bounding box center [297, 325] width 6 height 8
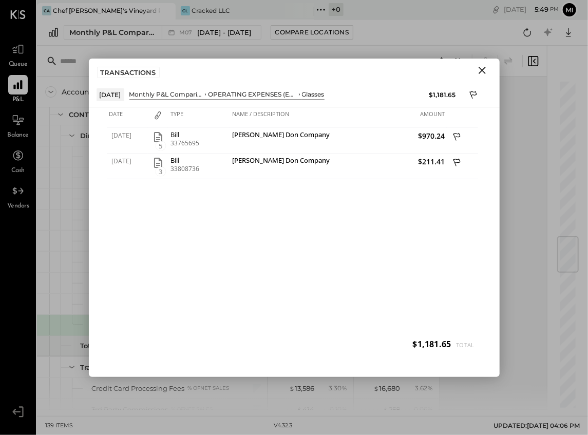
click at [486, 71] on icon "Close" at bounding box center [482, 70] width 12 height 12
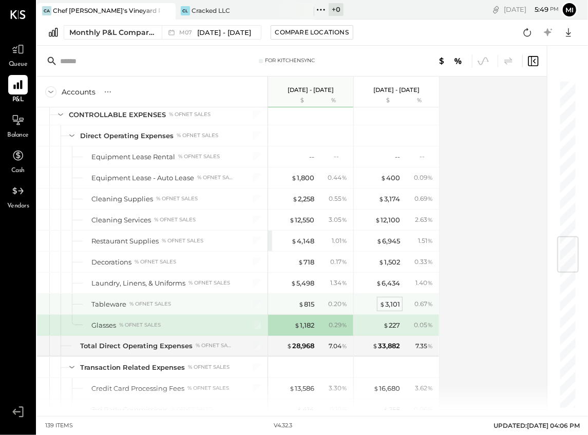
click at [390, 299] on div "$ 3,101" at bounding box center [389, 304] width 21 height 10
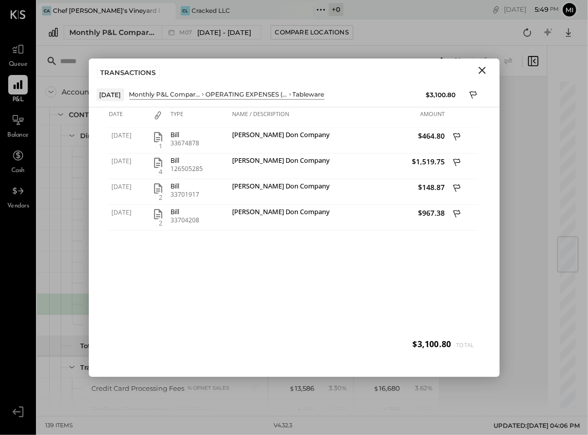
click at [480, 69] on icon "Close" at bounding box center [481, 70] width 7 height 7
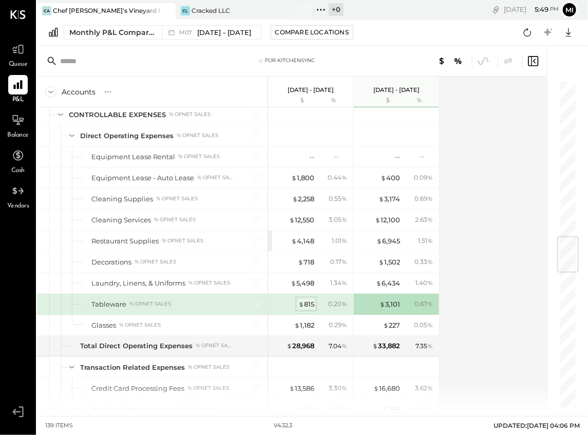
click at [307, 299] on div "$ 815" at bounding box center [306, 304] width 16 height 10
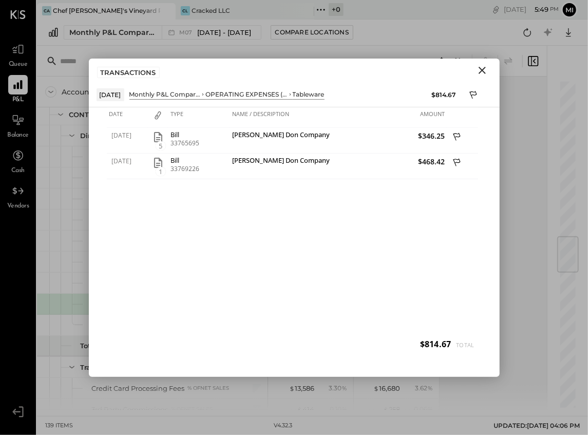
click at [479, 69] on icon "Close" at bounding box center [482, 70] width 12 height 12
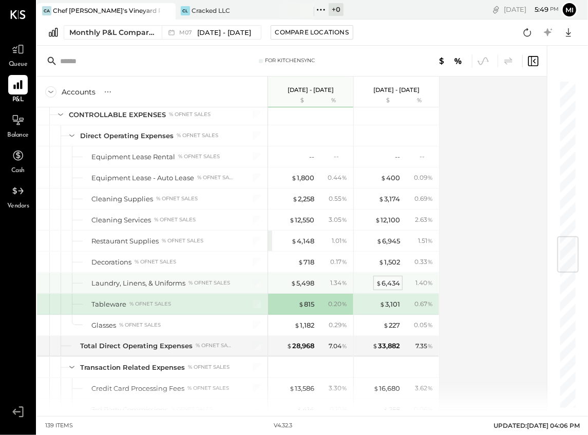
click at [388, 278] on div "$ 6,434" at bounding box center [388, 283] width 24 height 10
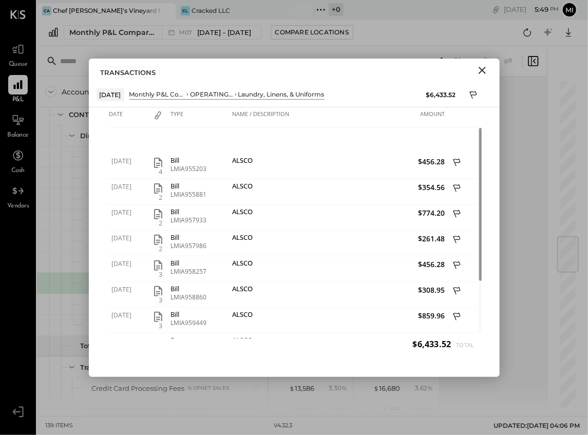
click at [480, 70] on icon "Close" at bounding box center [482, 70] width 12 height 12
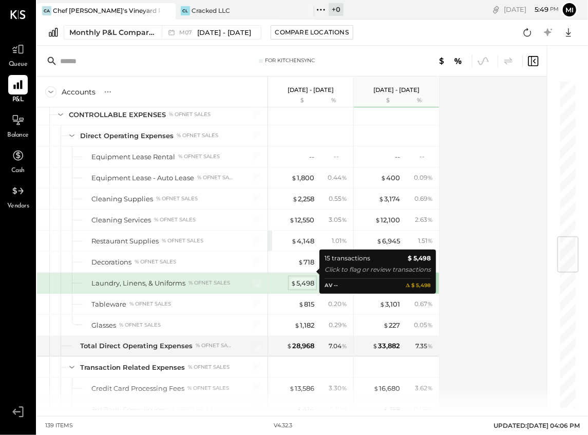
click at [293, 279] on span "$" at bounding box center [293, 283] width 6 height 8
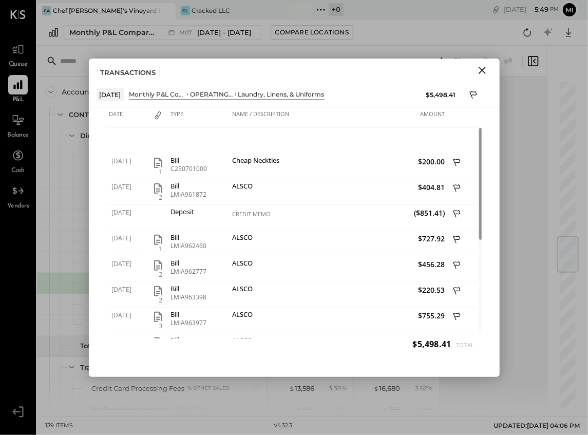
click at [481, 70] on icon "Close" at bounding box center [481, 70] width 7 height 7
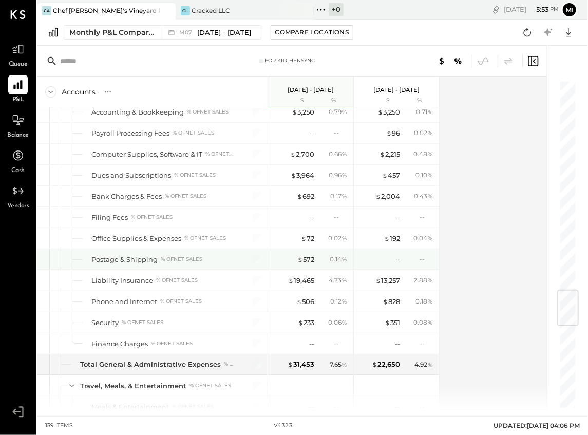
scroll to position [1682, 0]
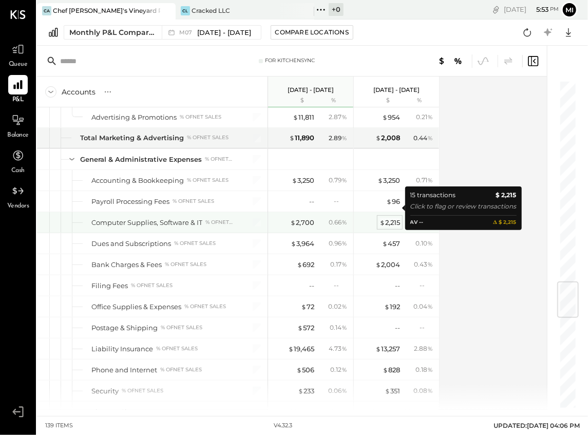
click at [389, 218] on div "$ 2,215" at bounding box center [389, 223] width 21 height 10
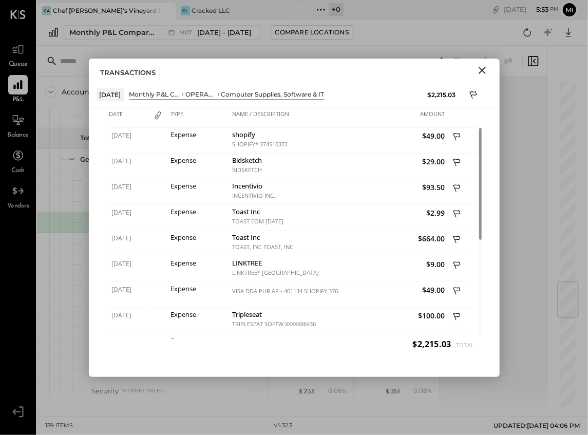
click at [482, 69] on icon "Close" at bounding box center [481, 70] width 7 height 7
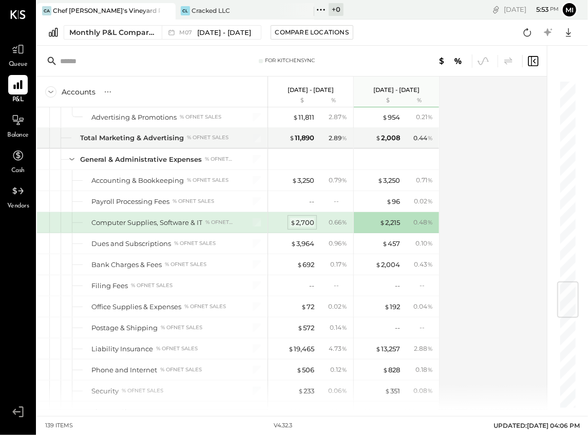
click at [297, 218] on div "$ 2,700" at bounding box center [302, 223] width 24 height 10
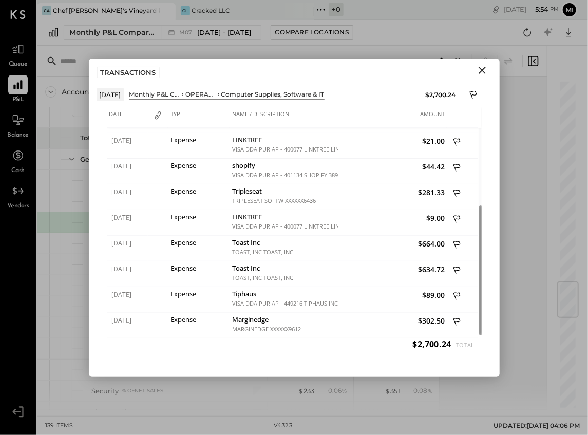
click at [480, 68] on icon "Close" at bounding box center [481, 70] width 7 height 7
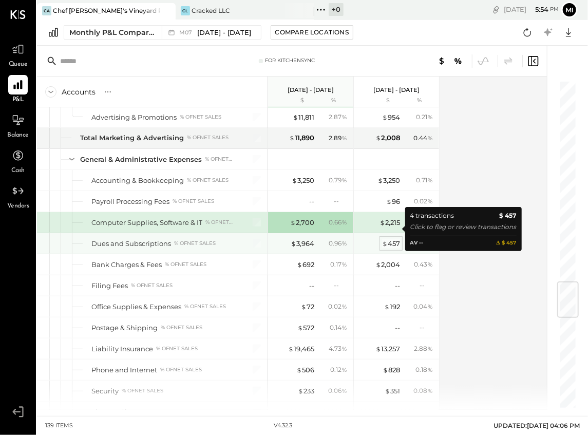
click at [394, 239] on div "$ 457" at bounding box center [391, 244] width 18 height 10
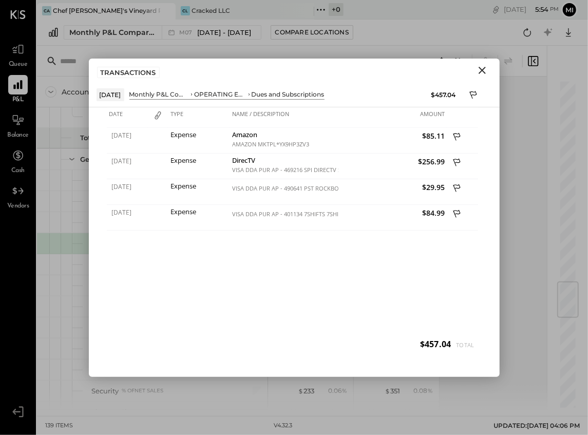
click at [482, 68] on icon "Close" at bounding box center [481, 70] width 7 height 7
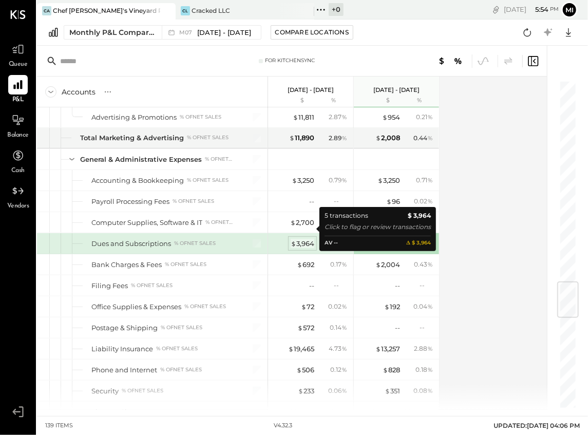
click at [303, 239] on div "$ 3,964" at bounding box center [302, 244] width 24 height 10
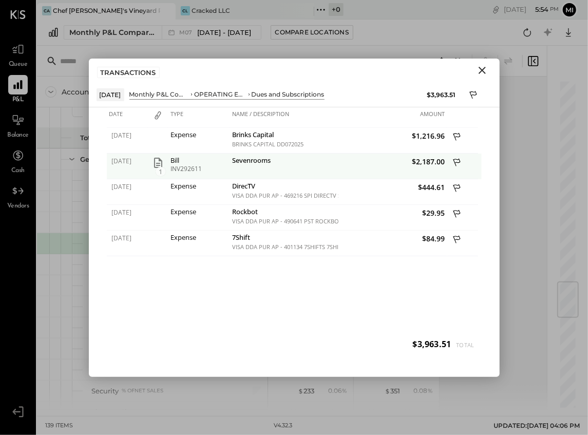
click at [256, 160] on div "Sevenrooms" at bounding box center [284, 162] width 104 height 10
click at [163, 170] on span "1" at bounding box center [161, 171] width 10 height 9
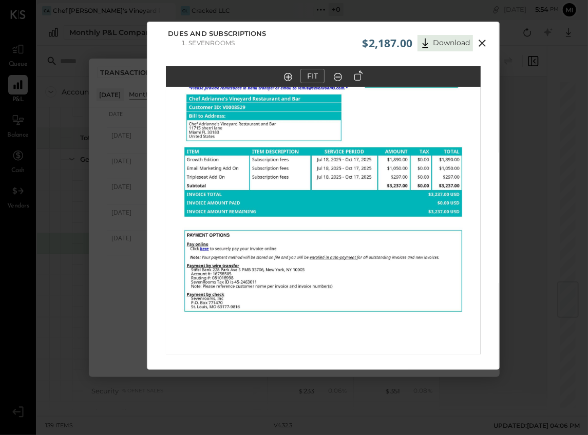
click at [479, 45] on icon at bounding box center [481, 43] width 7 height 7
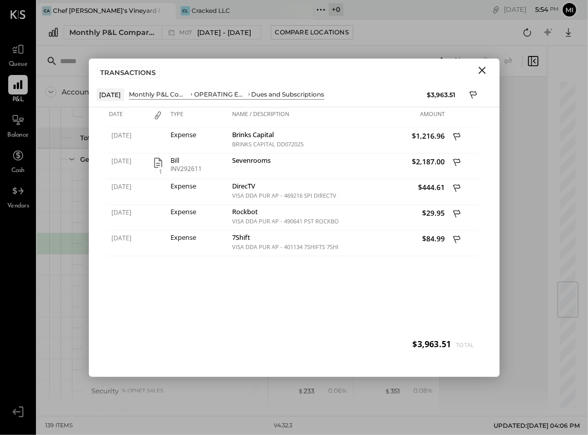
click at [486, 69] on icon "Close" at bounding box center [482, 70] width 12 height 12
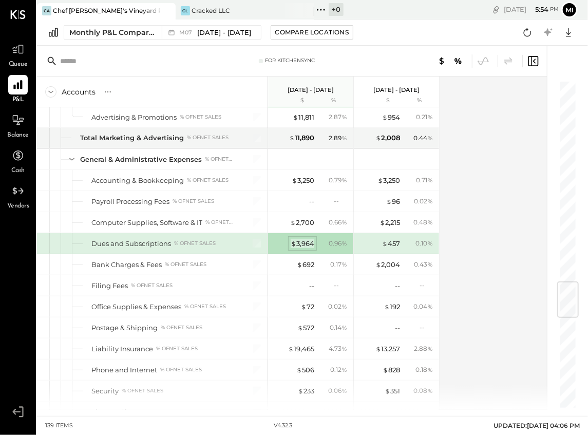
click at [305, 239] on div "$ 3,964" at bounding box center [302, 244] width 24 height 10
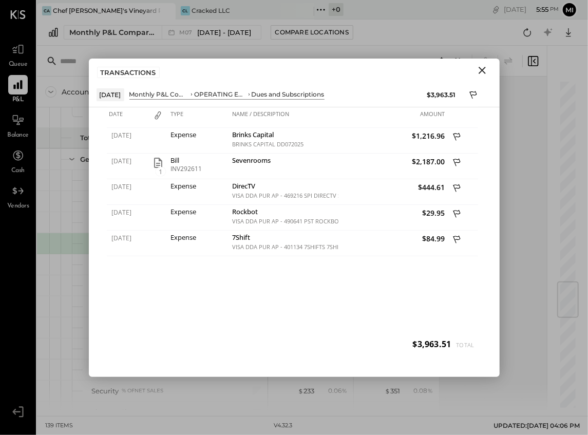
click at [479, 72] on icon "Close" at bounding box center [481, 70] width 7 height 7
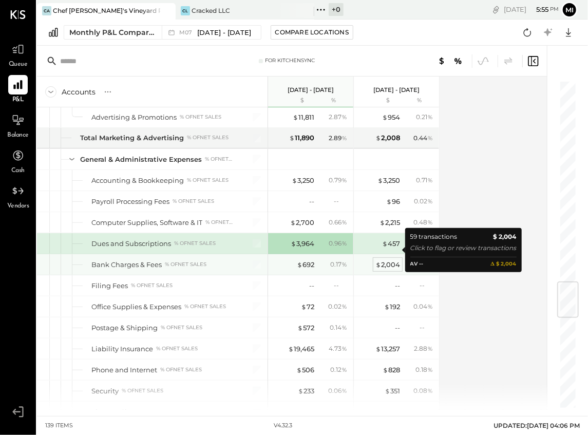
click at [389, 260] on div "$ 2,004" at bounding box center [387, 265] width 25 height 10
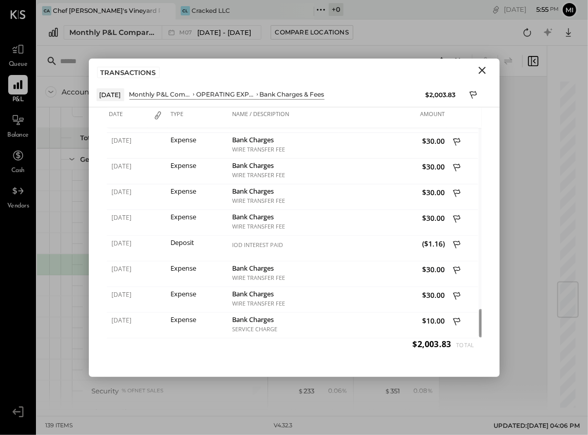
click at [482, 69] on icon "Close" at bounding box center [481, 70] width 7 height 7
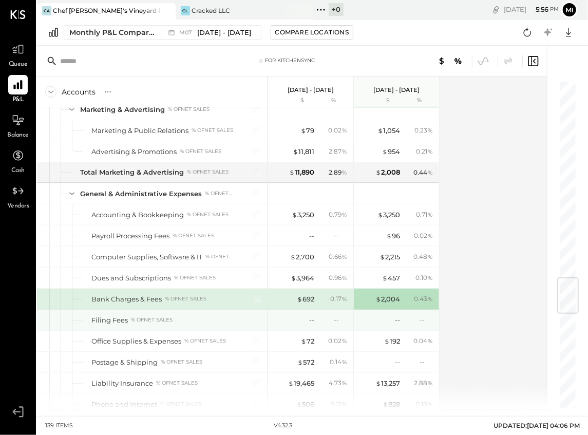
scroll to position [1682, 0]
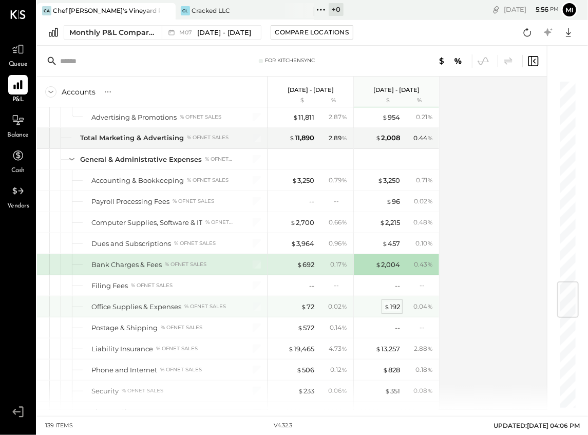
click at [396, 302] on div "$ 192" at bounding box center [392, 307] width 16 height 10
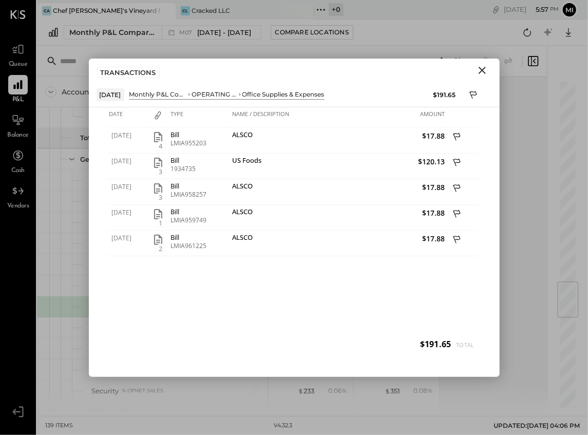
click at [481, 68] on icon "Close" at bounding box center [482, 70] width 12 height 12
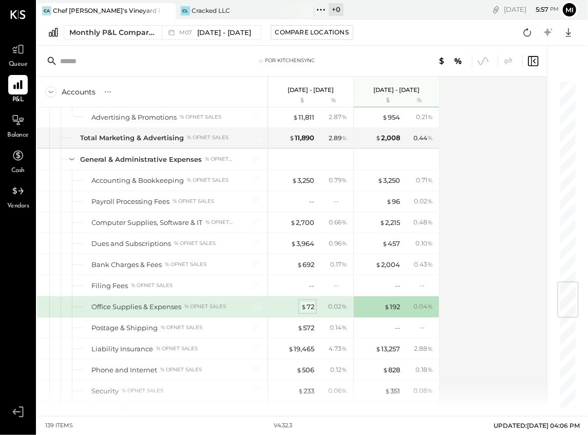
click at [306, 302] on div "$ 72" at bounding box center [307, 307] width 13 height 10
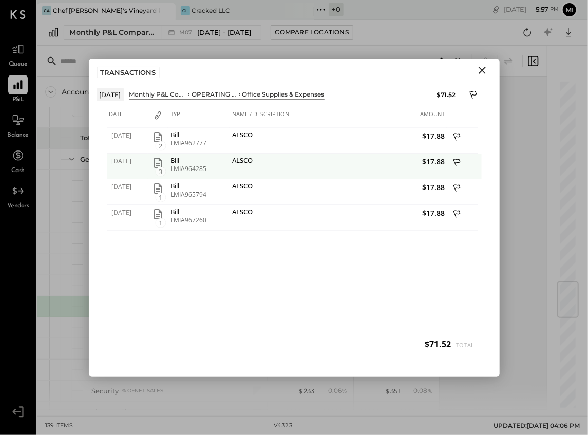
click at [163, 169] on span "3" at bounding box center [161, 171] width 10 height 9
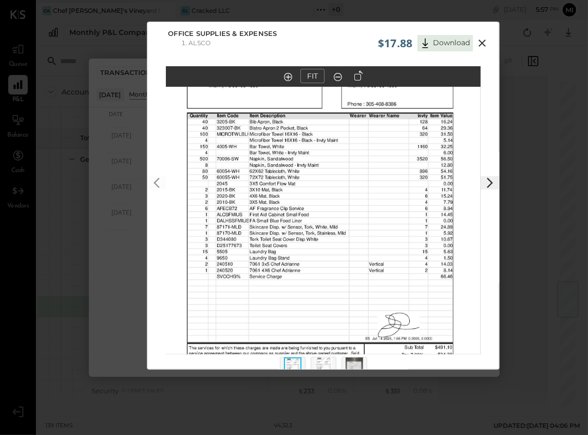
click at [483, 46] on icon at bounding box center [481, 43] width 7 height 7
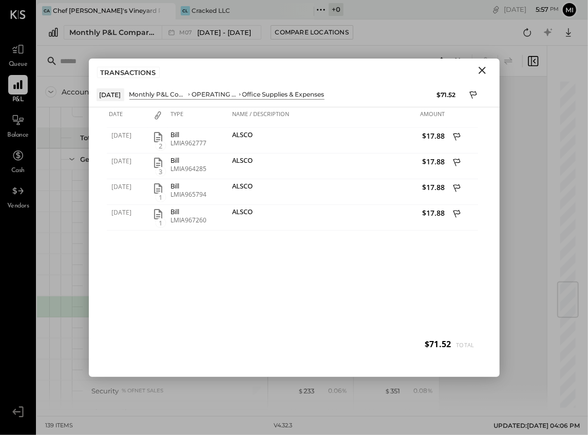
click at [480, 70] on icon "Close" at bounding box center [481, 70] width 7 height 7
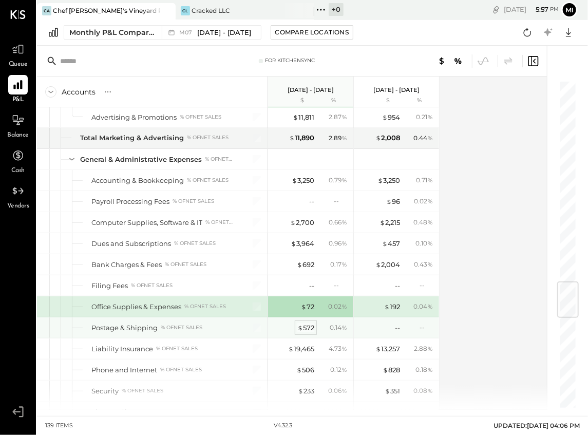
click at [308, 323] on div "$ 572" at bounding box center [305, 328] width 17 height 10
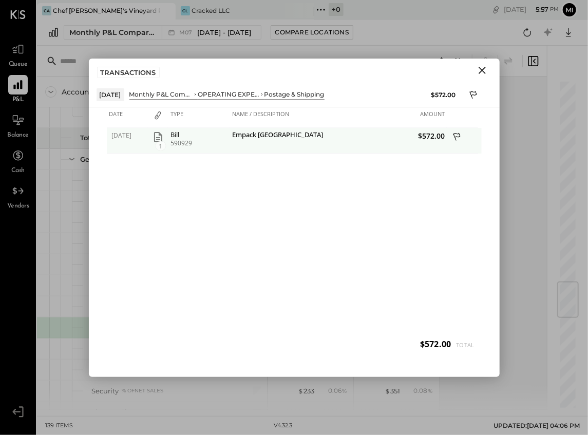
click at [457, 135] on icon at bounding box center [457, 137] width 9 height 13
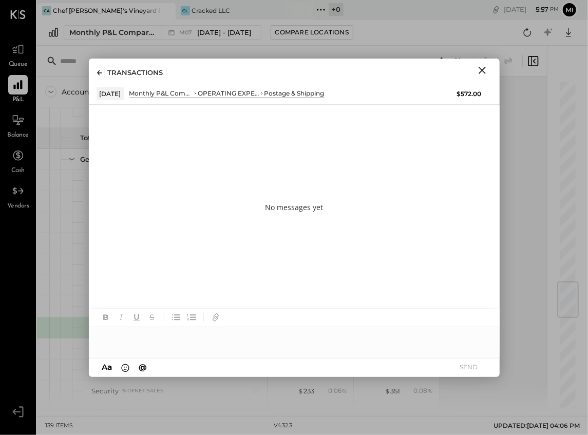
click at [118, 340] on div at bounding box center [294, 337] width 411 height 21
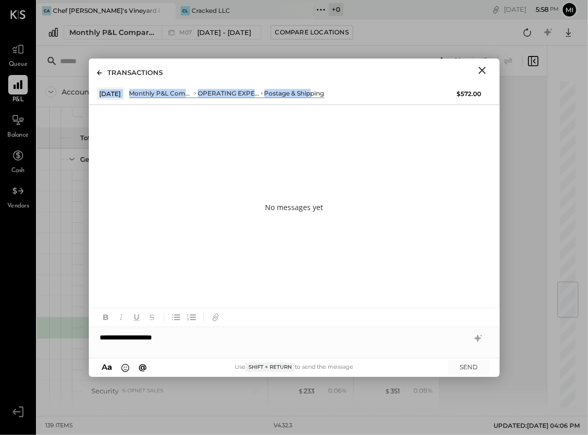
drag, startPoint x: 180, startPoint y: 66, endPoint x: 486, endPoint y: 61, distance: 305.9
click at [312, 85] on div "TRANSACTIONS [DATE] Monthly P&L Comparison OPERATING EXPENSES (EBITDA) Postage …" at bounding box center [294, 82] width 411 height 46
click at [477, 70] on icon "Close" at bounding box center [482, 70] width 12 height 12
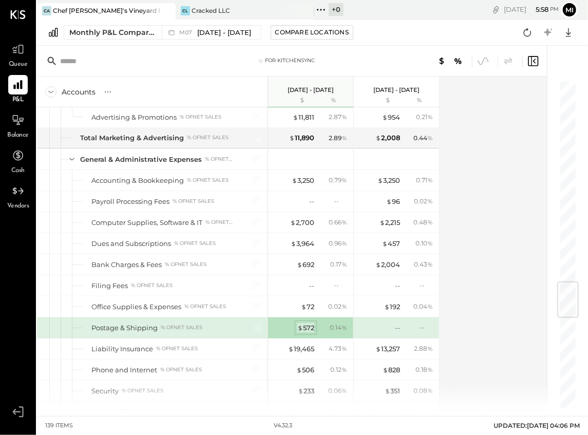
click at [305, 323] on div "$ 572" at bounding box center [305, 328] width 17 height 10
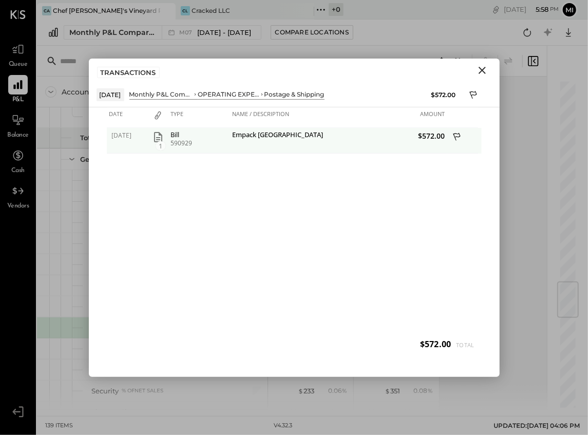
click at [455, 134] on icon at bounding box center [457, 137] width 9 height 13
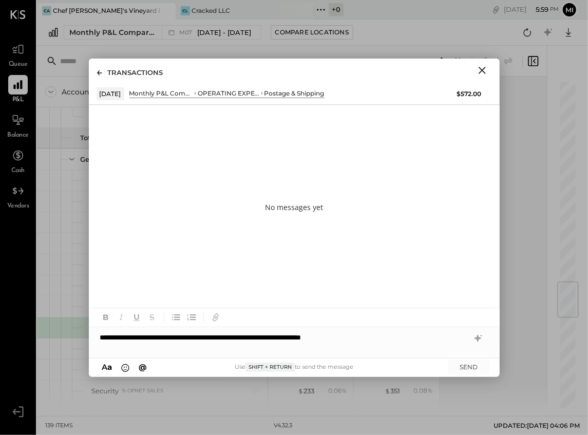
click at [333, 339] on div "**********" at bounding box center [294, 337] width 411 height 21
drag, startPoint x: 333, startPoint y: 339, endPoint x: 326, endPoint y: 336, distance: 7.3
click at [326, 336] on div "**********" at bounding box center [294, 337] width 411 height 21
click at [328, 339] on div "**********" at bounding box center [294, 337] width 411 height 21
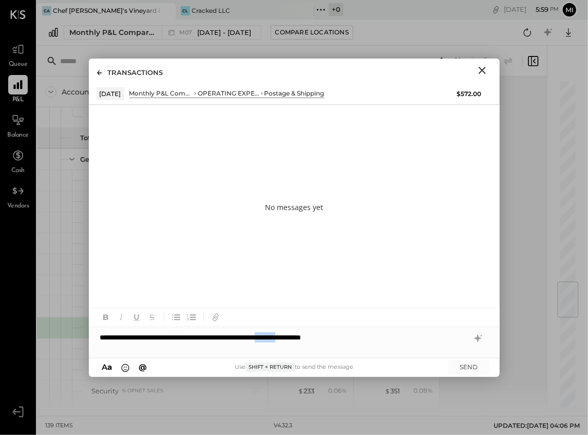
drag, startPoint x: 333, startPoint y: 339, endPoint x: 327, endPoint y: 338, distance: 5.2
click at [327, 338] on div "**********" at bounding box center [294, 337] width 411 height 21
click at [326, 340] on div "**********" at bounding box center [294, 337] width 411 height 21
drag, startPoint x: 391, startPoint y: 337, endPoint x: 444, endPoint y: 336, distance: 53.4
click at [391, 337] on div "**********" at bounding box center [294, 337] width 411 height 21
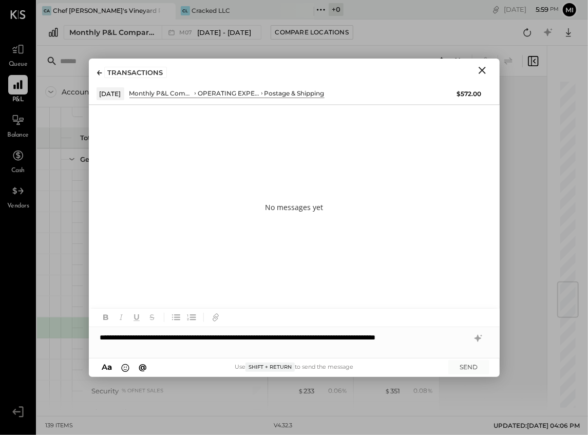
click at [151, 336] on div "**********" at bounding box center [294, 342] width 411 height 31
click at [110, 338] on div "**********" at bounding box center [294, 342] width 411 height 31
drag, startPoint x: 151, startPoint y: 337, endPoint x: 208, endPoint y: 331, distance: 57.8
click at [208, 331] on div "**********" at bounding box center [294, 342] width 411 height 31
drag, startPoint x: 149, startPoint y: 337, endPoint x: 171, endPoint y: 335, distance: 22.1
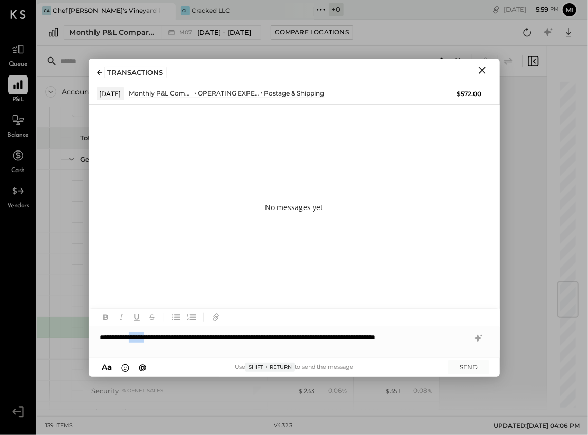
click at [171, 335] on div "**********" at bounding box center [294, 342] width 411 height 31
click at [107, 318] on icon "button" at bounding box center [105, 318] width 5 height 6
click at [135, 319] on icon "button" at bounding box center [136, 317] width 5 height 6
click at [204, 353] on div "**********" at bounding box center [294, 342] width 411 height 31
click at [146, 335] on u "******" at bounding box center [137, 337] width 16 height 7
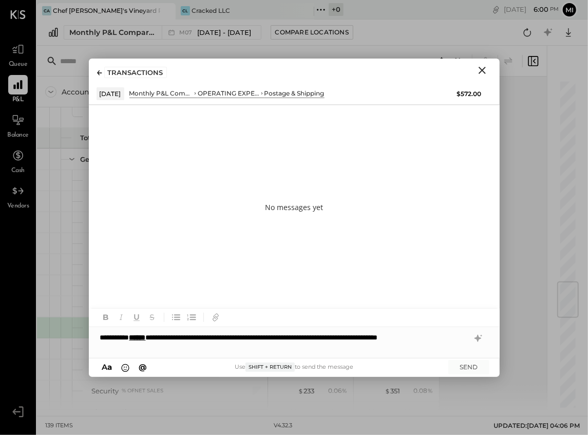
click at [109, 334] on div "**********" at bounding box center [294, 342] width 411 height 31
drag, startPoint x: 257, startPoint y: 338, endPoint x: 289, endPoint y: 338, distance: 32.3
click at [257, 338] on div "**********" at bounding box center [294, 342] width 411 height 31
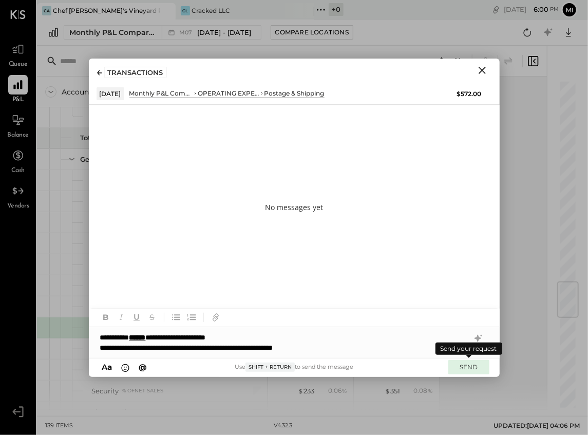
click at [467, 370] on button "SEND" at bounding box center [468, 367] width 41 height 14
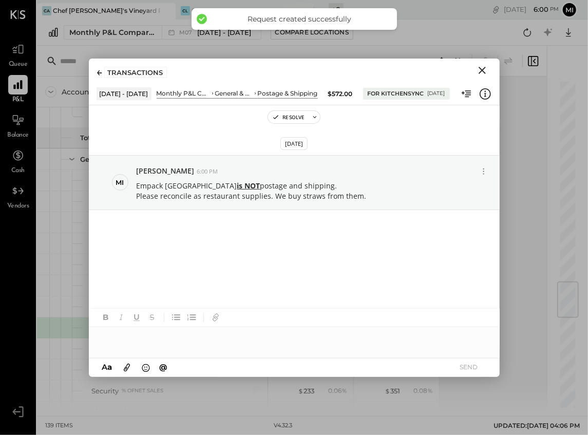
drag, startPoint x: 486, startPoint y: 69, endPoint x: 480, endPoint y: 70, distance: 5.2
click at [486, 69] on icon "Close" at bounding box center [482, 70] width 12 height 12
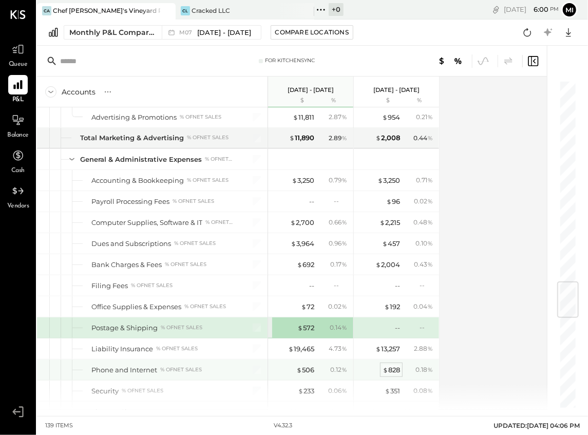
click at [395, 365] on div "$ 828" at bounding box center [390, 370] width 17 height 10
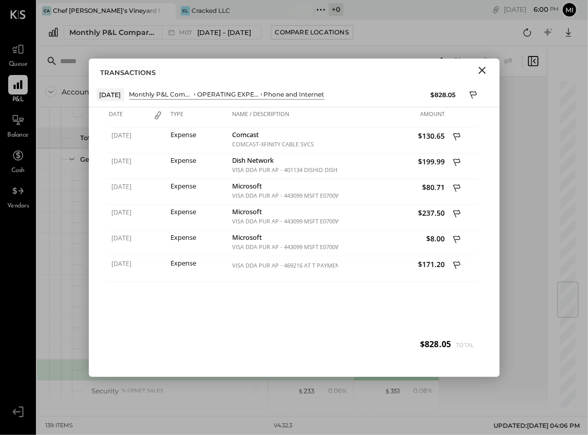
click at [481, 70] on icon "Close" at bounding box center [481, 70] width 7 height 7
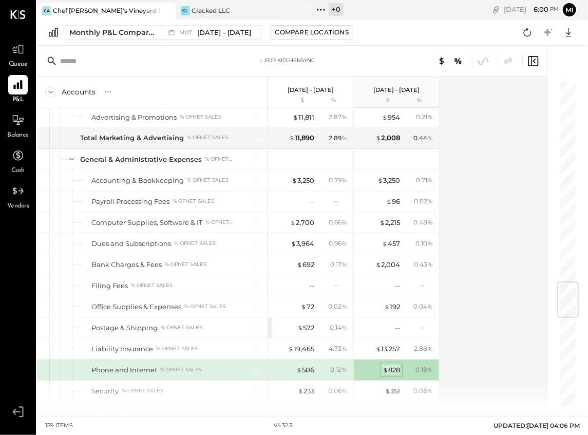
click at [394, 365] on div "$ 828" at bounding box center [390, 370] width 17 height 10
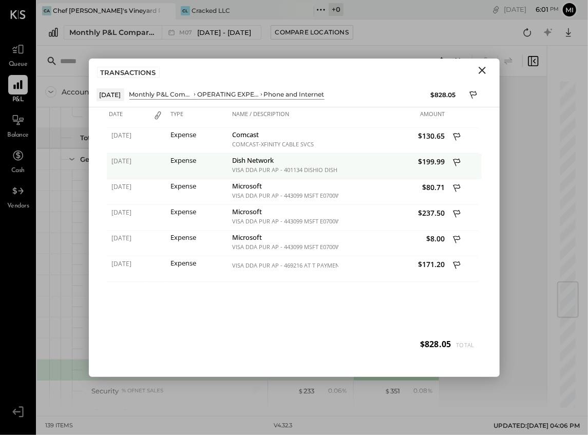
click at [458, 161] on icon at bounding box center [456, 162] width 7 height 8
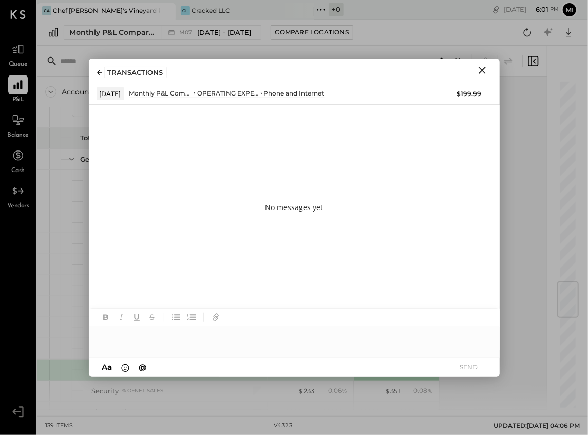
click at [138, 332] on div at bounding box center [294, 337] width 411 height 21
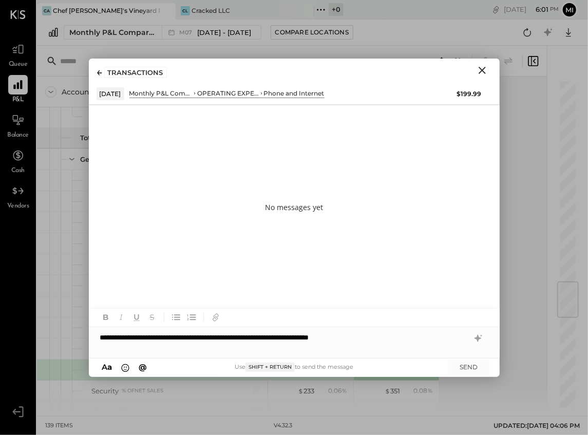
click at [115, 339] on div "**********" at bounding box center [294, 337] width 411 height 21
click at [225, 336] on div "**********" at bounding box center [294, 337] width 411 height 21
drag, startPoint x: 125, startPoint y: 335, endPoint x: 149, endPoint y: 335, distance: 24.1
click at [149, 335] on div "**********" at bounding box center [294, 342] width 411 height 31
click at [105, 316] on icon "button" at bounding box center [105, 317] width 11 height 11
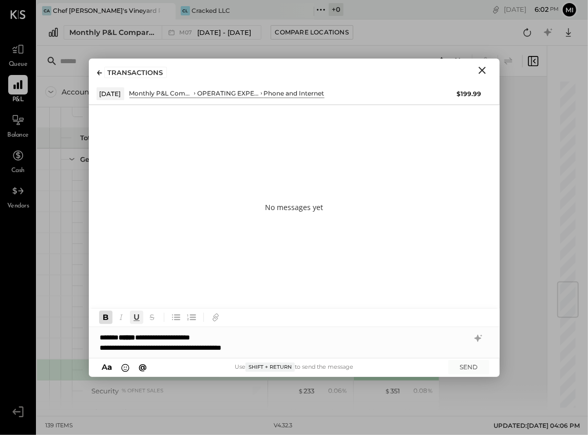
click at [134, 318] on icon "button" at bounding box center [136, 317] width 5 height 6
click at [270, 336] on div "**********" at bounding box center [294, 342] width 411 height 31
click at [474, 364] on button "SEND" at bounding box center [468, 367] width 41 height 14
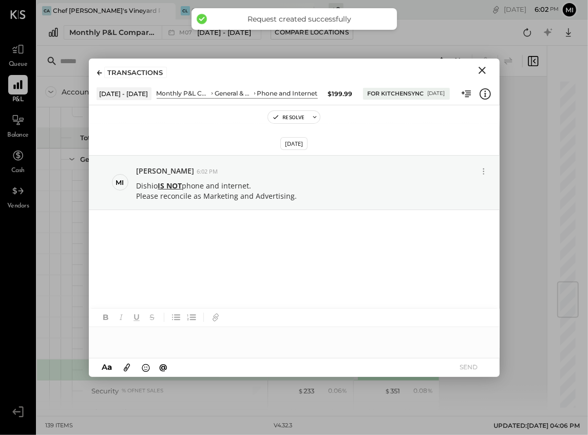
click at [485, 69] on icon "Close" at bounding box center [482, 70] width 12 height 12
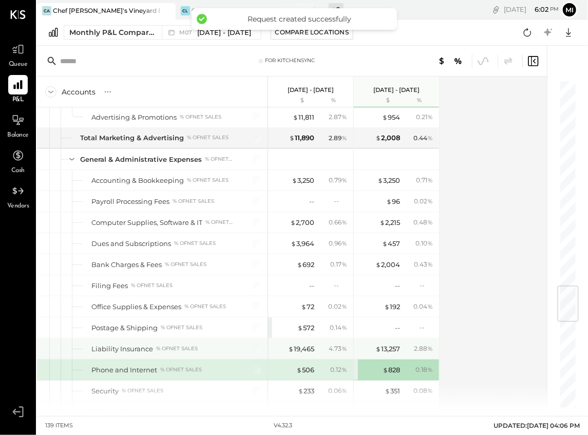
scroll to position [1716, 0]
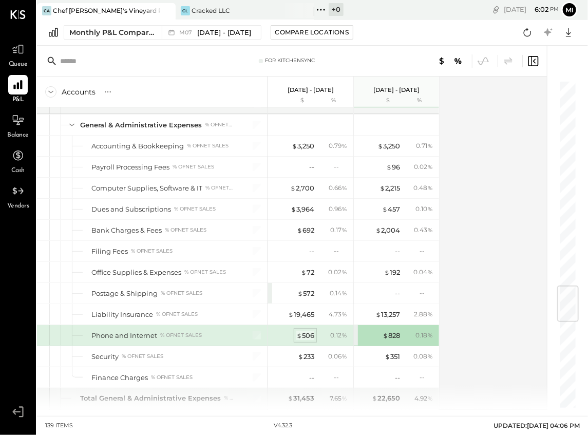
click at [304, 331] on div "$ 506" at bounding box center [305, 336] width 18 height 10
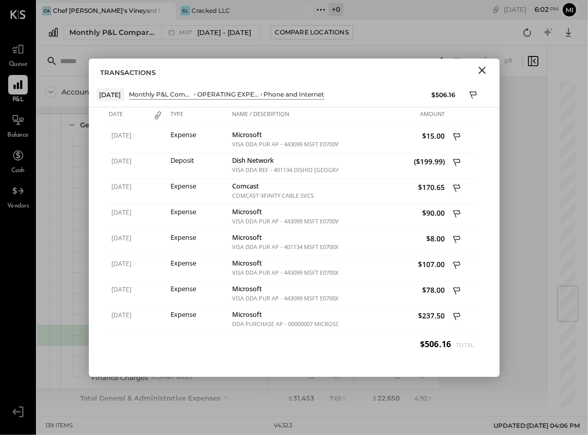
click at [480, 68] on icon "Close" at bounding box center [481, 70] width 7 height 7
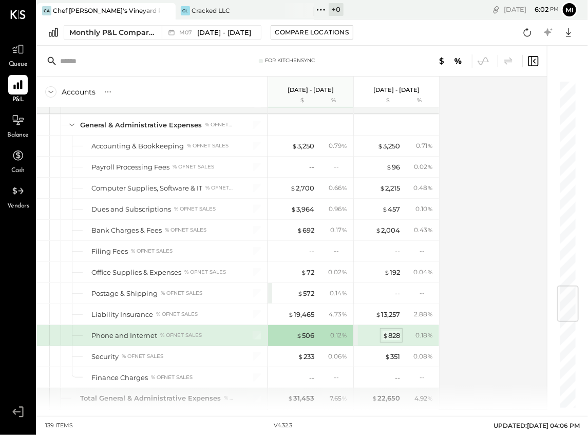
click at [392, 331] on div "$ 828" at bounding box center [390, 336] width 17 height 10
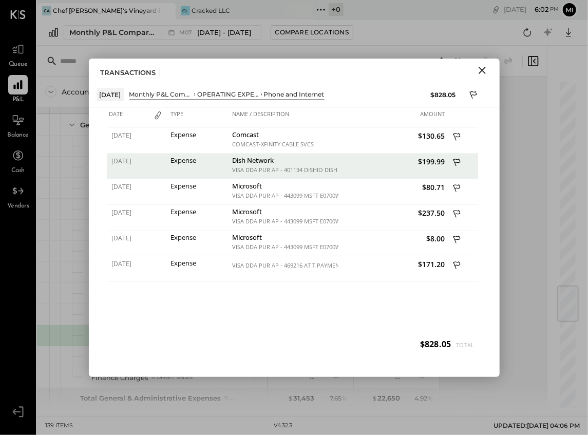
click at [480, 70] on icon "Close" at bounding box center [482, 70] width 12 height 12
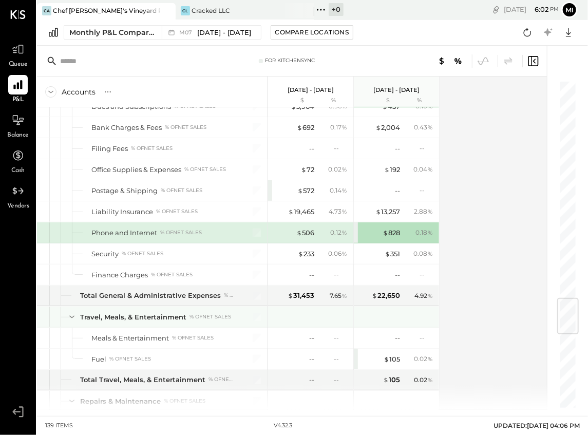
scroll to position [1853, 0]
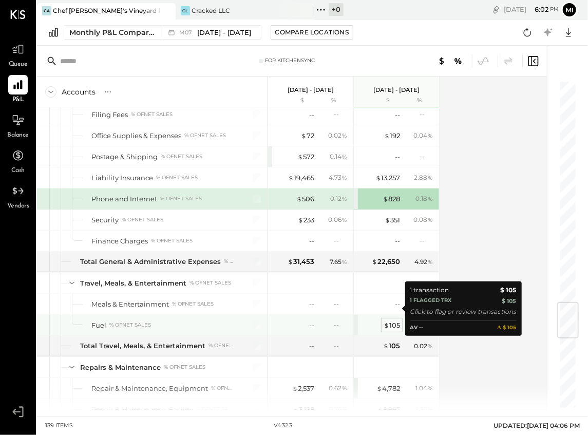
click at [389, 320] on div "$ 105" at bounding box center [391, 325] width 16 height 10
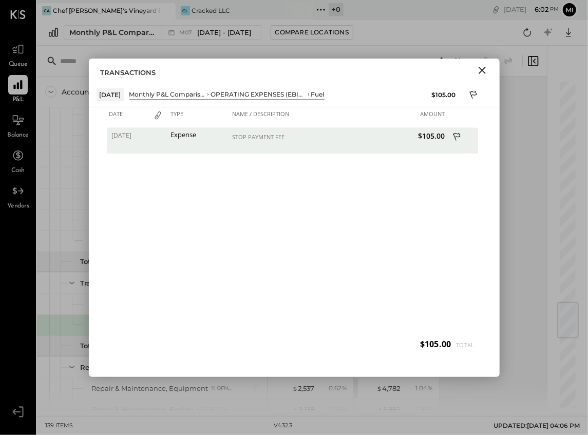
click at [485, 70] on icon "Close" at bounding box center [482, 70] width 12 height 12
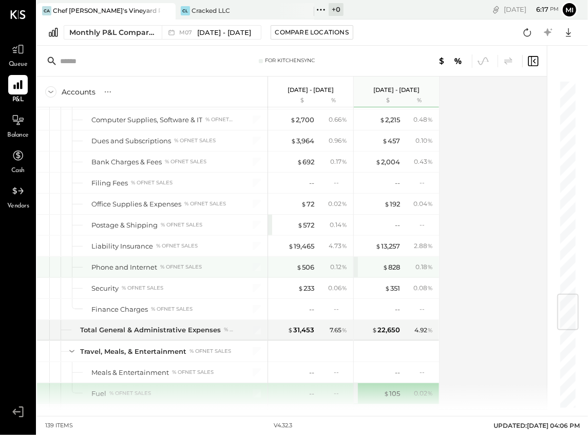
scroll to position [1750, 0]
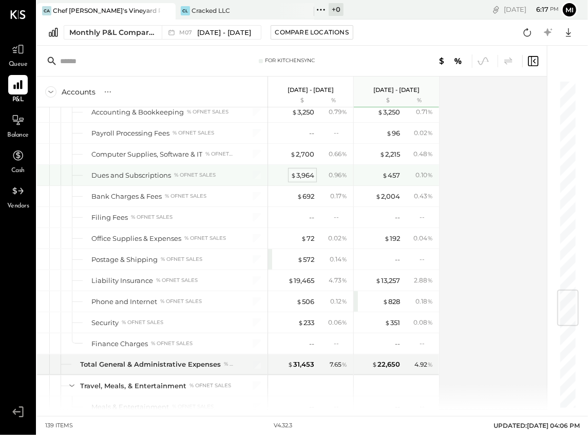
click at [303, 170] on div "$ 3,964" at bounding box center [302, 175] width 24 height 10
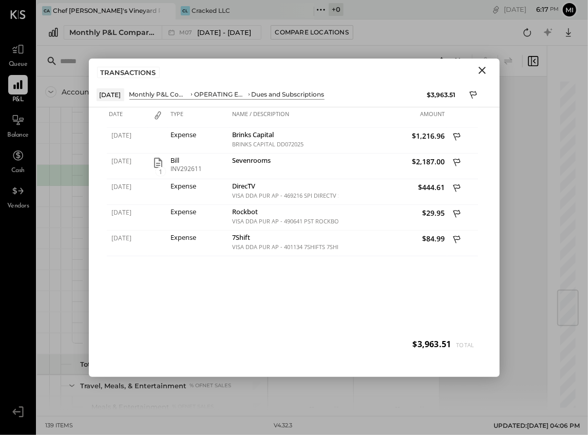
click at [487, 72] on icon "Close" at bounding box center [482, 70] width 12 height 12
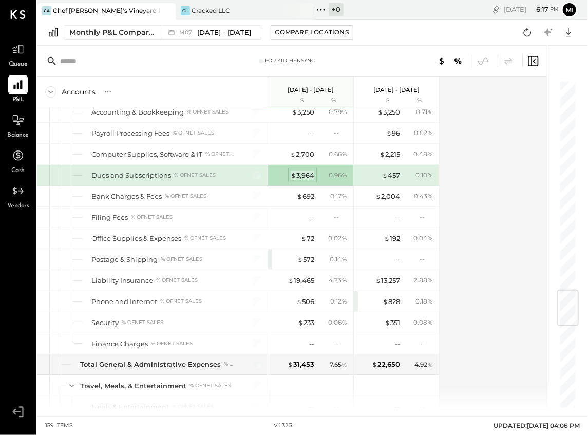
click at [297, 170] on div "$ 3,964" at bounding box center [302, 175] width 24 height 10
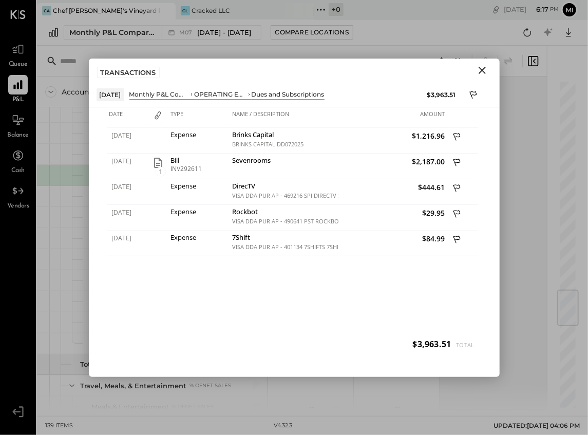
click at [479, 70] on icon "Close" at bounding box center [482, 70] width 12 height 12
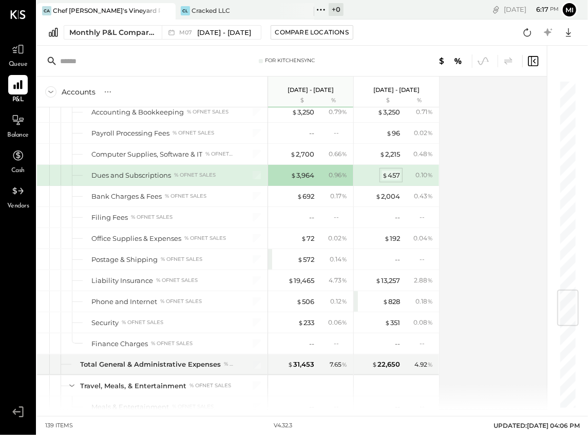
click at [390, 170] on div "$ 457" at bounding box center [391, 175] width 18 height 10
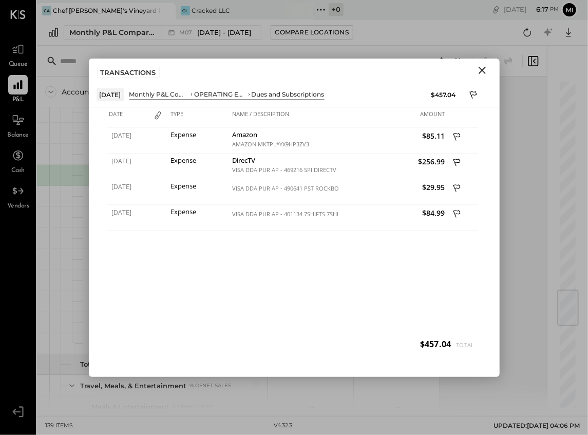
click at [485, 68] on icon "Close" at bounding box center [482, 70] width 12 height 12
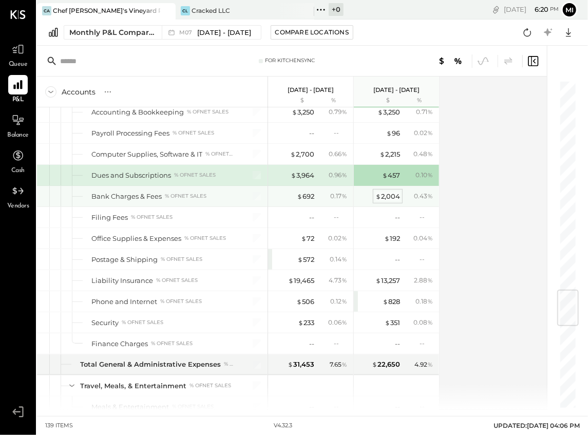
click at [386, 191] on div "$ 2,004" at bounding box center [387, 196] width 25 height 10
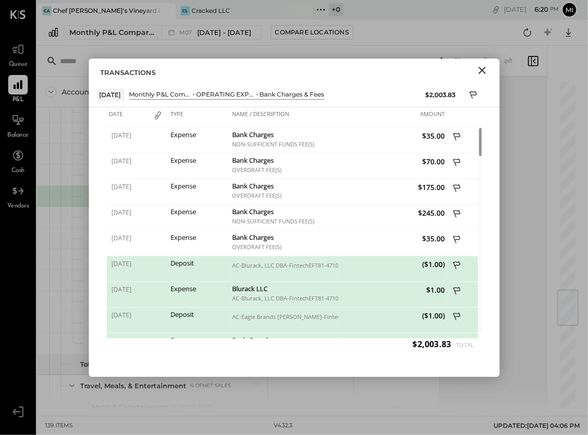
click at [479, 71] on icon "Close" at bounding box center [482, 70] width 12 height 12
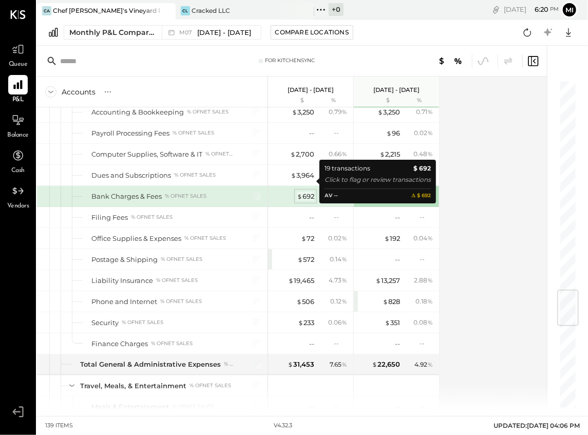
click at [305, 191] on div "$ 692" at bounding box center [305, 196] width 17 height 10
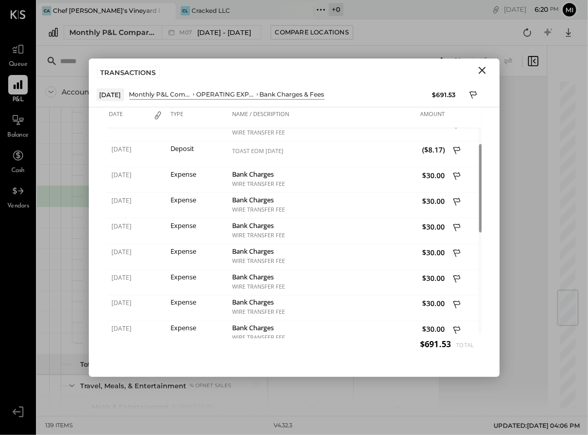
click at [479, 69] on icon "Close" at bounding box center [482, 70] width 12 height 12
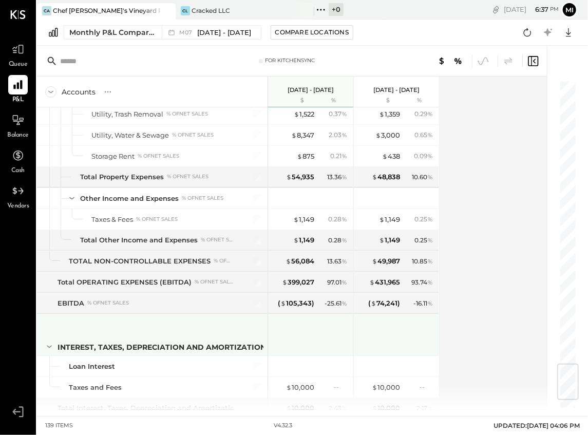
scroll to position [2366, 0]
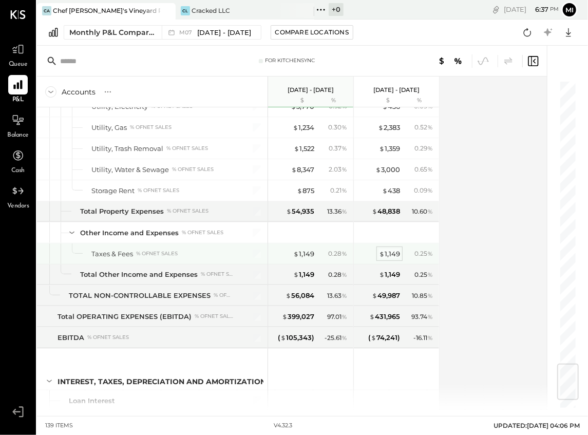
click at [396, 249] on div "$ 1,149" at bounding box center [389, 254] width 21 height 10
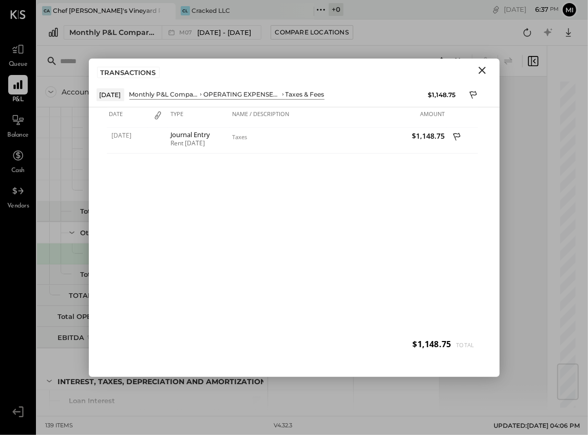
click at [481, 69] on icon "Close" at bounding box center [481, 70] width 7 height 7
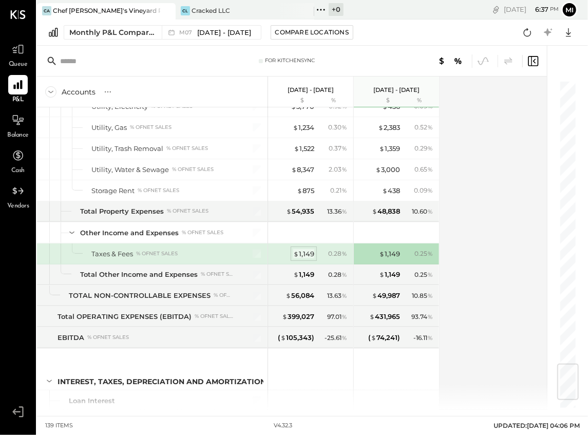
click at [305, 249] on div "$ 1,149" at bounding box center [303, 254] width 21 height 10
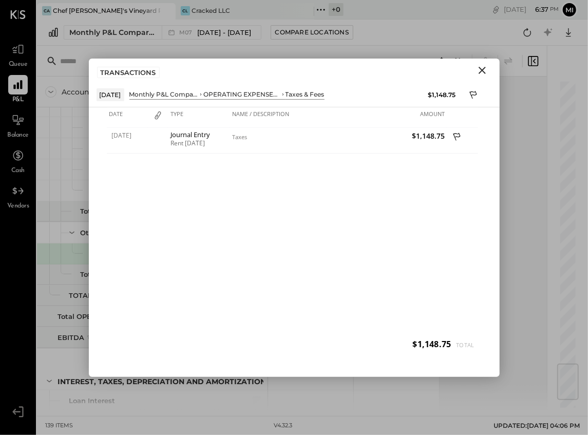
click at [485, 67] on icon "Close" at bounding box center [481, 70] width 7 height 7
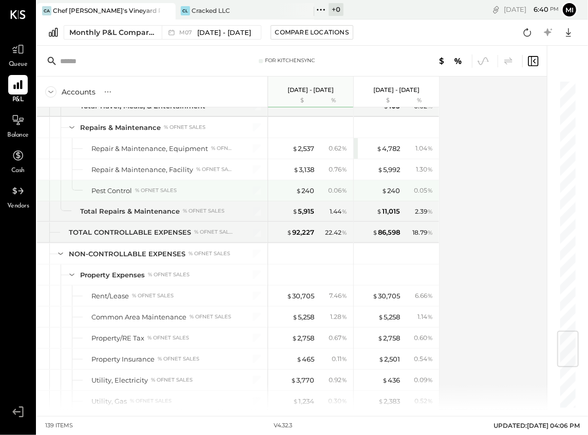
scroll to position [2024, 0]
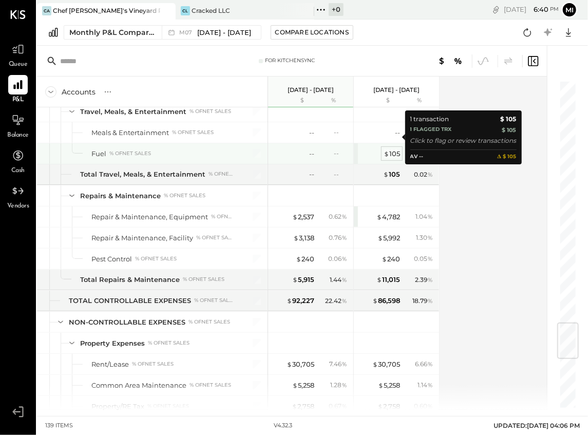
click at [398, 149] on div "$ 105" at bounding box center [391, 154] width 16 height 10
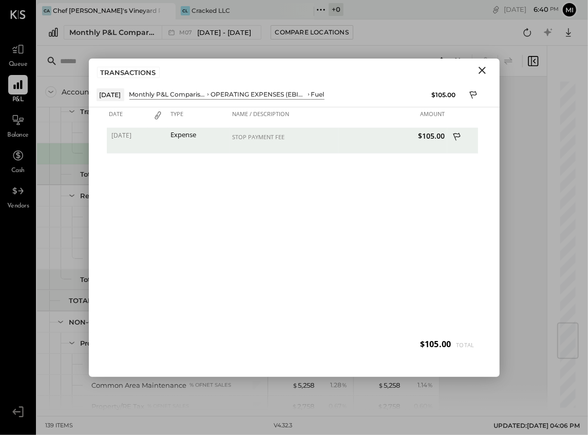
click at [480, 67] on icon "Close" at bounding box center [481, 70] width 7 height 7
